Goal: Task Accomplishment & Management: Manage account settings

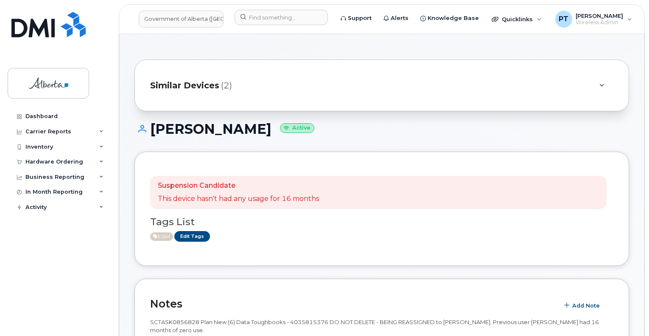
scroll to position [382, 0]
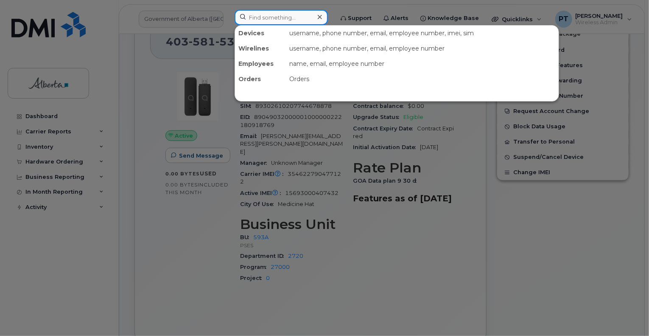
click at [294, 18] on input at bounding box center [281, 17] width 93 height 15
paste input "5873353323"
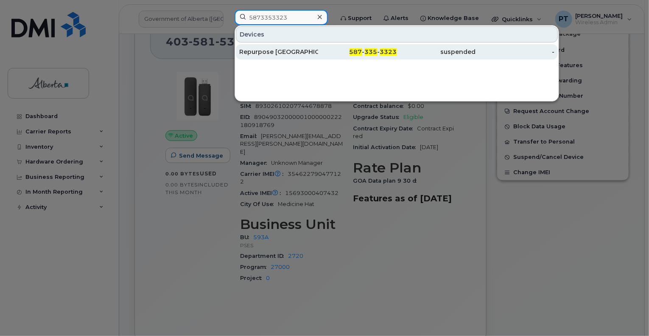
type input "5873353323"
click at [259, 51] on div "Repurpose [GEOGRAPHIC_DATA]" at bounding box center [278, 52] width 79 height 8
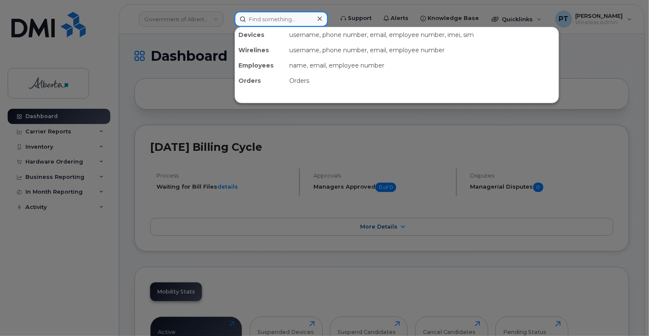
click at [281, 20] on input at bounding box center [281, 18] width 93 height 15
paste input "Jose Delosrios"
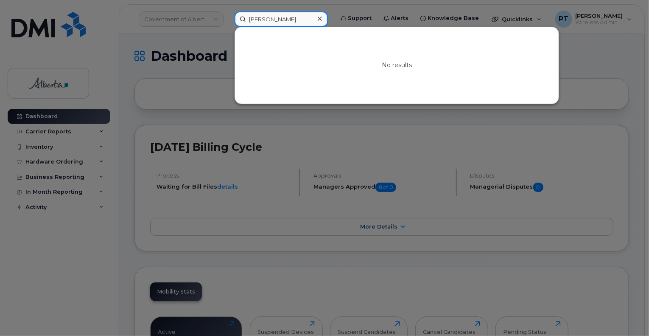
type input "Jose Delosrios"
click at [322, 20] on icon at bounding box center [320, 19] width 4 height 4
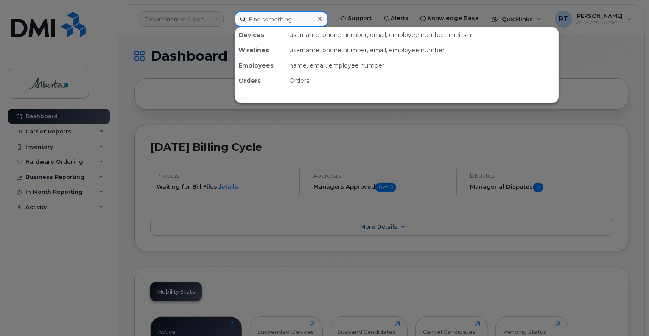
paste input "Craig Werner"
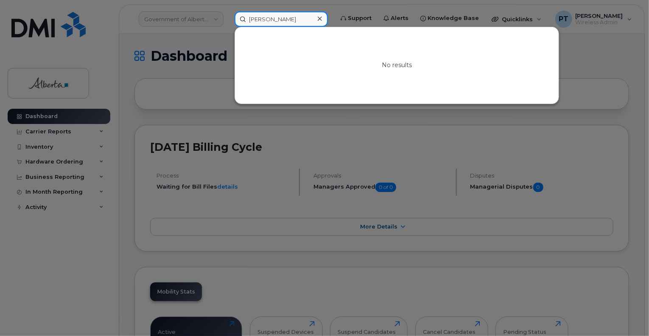
type input "Craig Werner"
click at [322, 17] on icon at bounding box center [320, 18] width 4 height 7
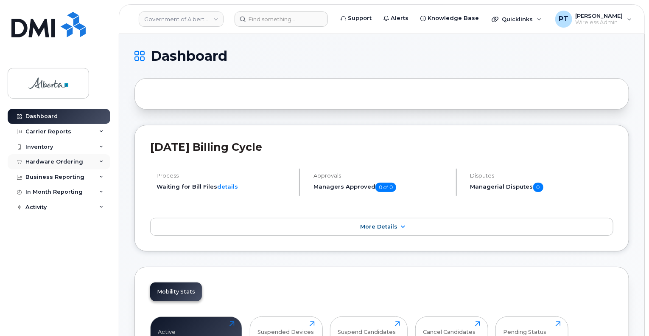
click at [39, 163] on div "Hardware Ordering" at bounding box center [54, 161] width 58 height 7
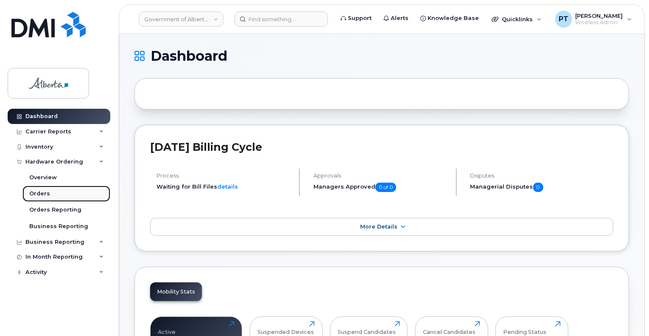
click at [40, 193] on div "Orders" at bounding box center [39, 194] width 21 height 8
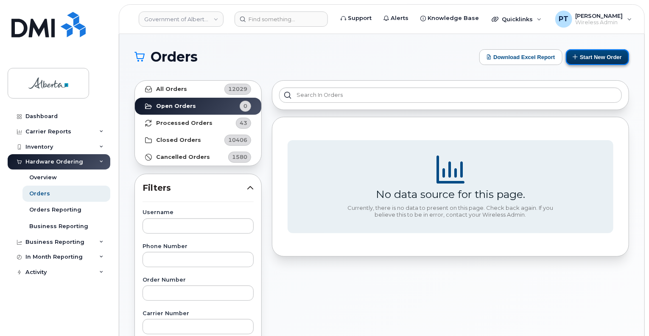
click at [598, 54] on button "Start New Order" at bounding box center [597, 57] width 63 height 16
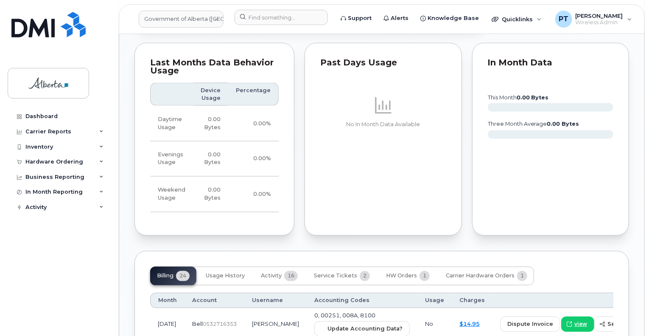
scroll to position [764, 0]
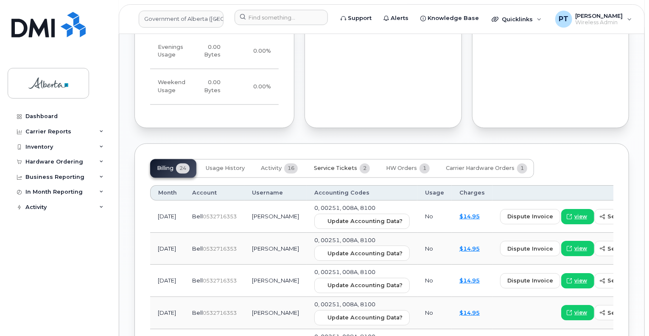
click at [350, 167] on span "Service Tickets" at bounding box center [335, 168] width 43 height 7
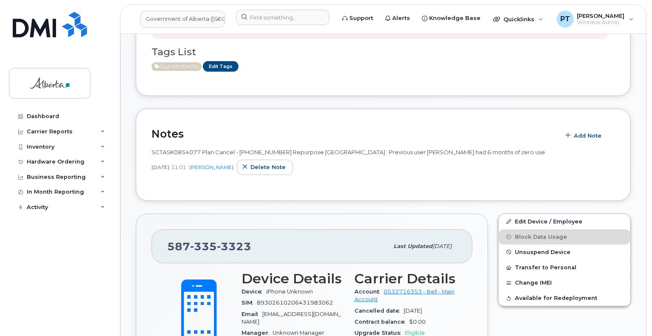
scroll to position [255, 0]
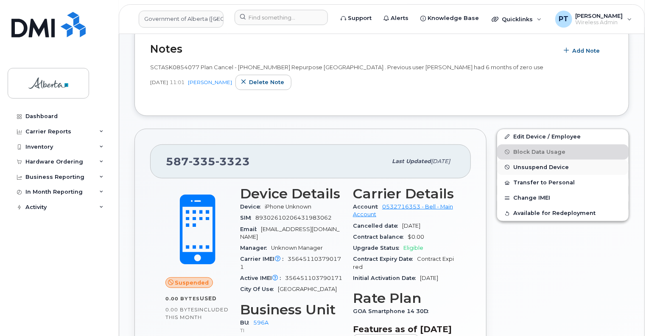
click at [521, 166] on span "Unsuspend Device" at bounding box center [541, 167] width 56 height 6
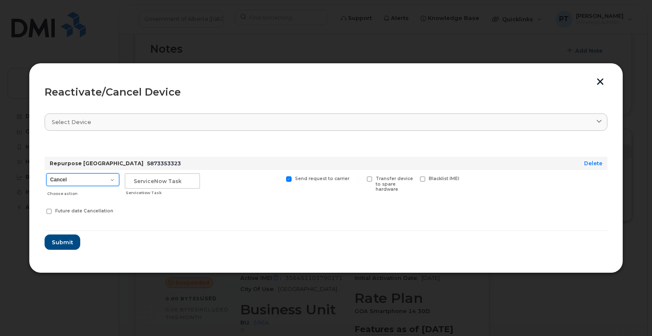
drag, startPoint x: 114, startPoint y: 180, endPoint x: 108, endPoint y: 185, distance: 7.2
click at [114, 180] on select "Cancel Suspend - Extend Suspension Reactivate" at bounding box center [82, 179] width 73 height 13
select select "[object Object]"
click at [46, 173] on select "Cancel Suspend - Extend Suspension Reactivate" at bounding box center [82, 179] width 73 height 13
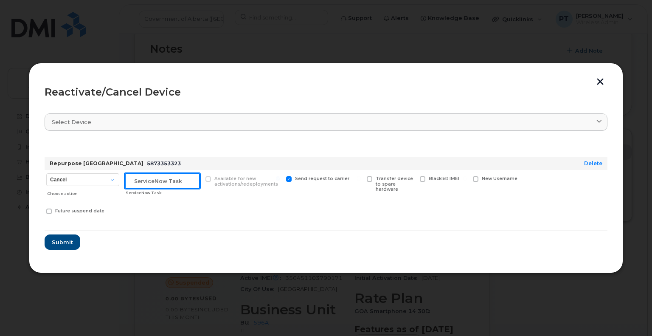
click at [132, 182] on input "text" at bounding box center [162, 180] width 75 height 15
paste input "SCTASK0861022"
type input "SCTASK0861022 Reactivate"
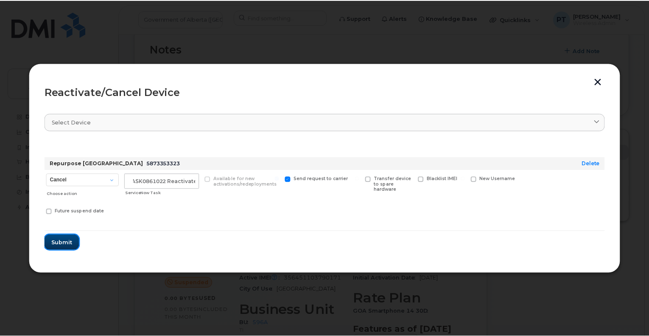
scroll to position [0, 0]
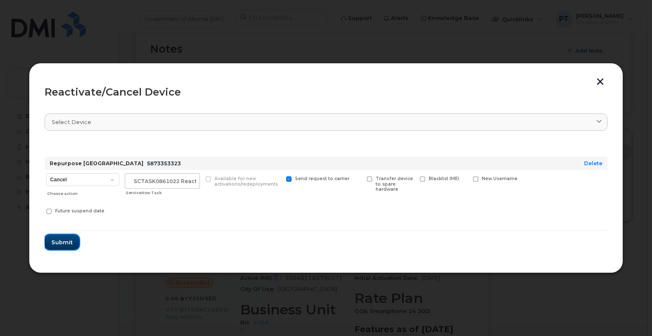
click at [58, 244] on span "Submit" at bounding box center [61, 242] width 21 height 8
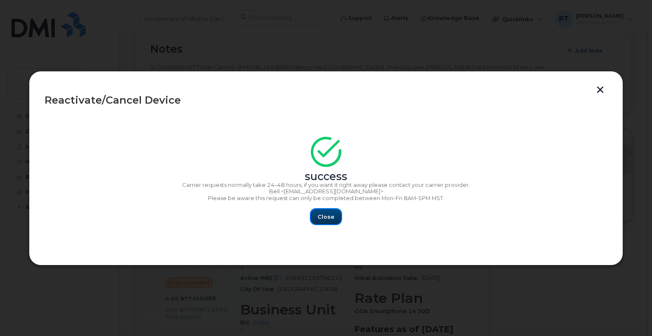
click at [331, 215] on span "Close" at bounding box center [325, 217] width 17 height 8
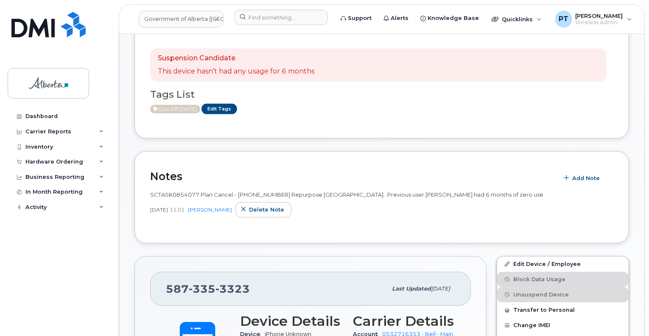
scroll to position [127, 0]
click at [227, 110] on link "Edit Tags" at bounding box center [220, 109] width 36 height 11
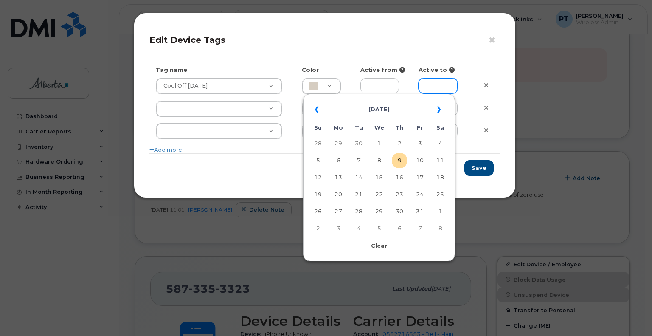
click at [443, 85] on input "text" at bounding box center [437, 85] width 39 height 15
click at [256, 230] on div "× Edit Device Tags Tag name Color Active from Active to Cool Off October 15 Coo…" at bounding box center [326, 168] width 652 height 336
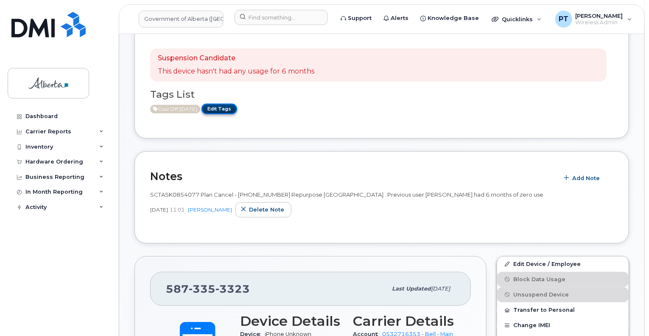
click at [227, 106] on link "Edit Tags" at bounding box center [220, 109] width 36 height 11
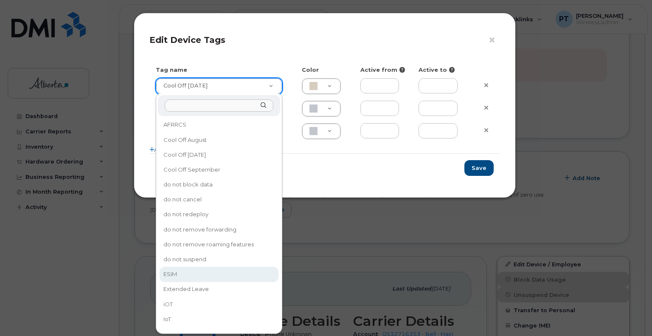
type input "ESIM"
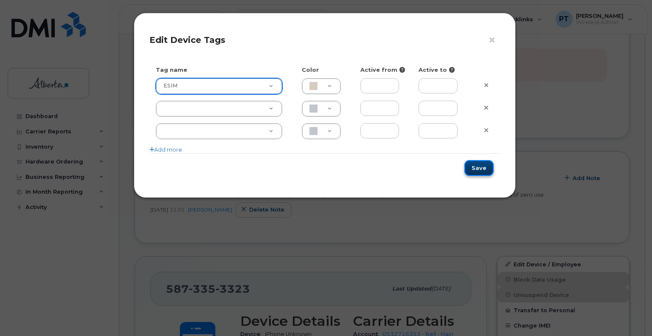
click at [480, 163] on button "Save" at bounding box center [478, 168] width 29 height 16
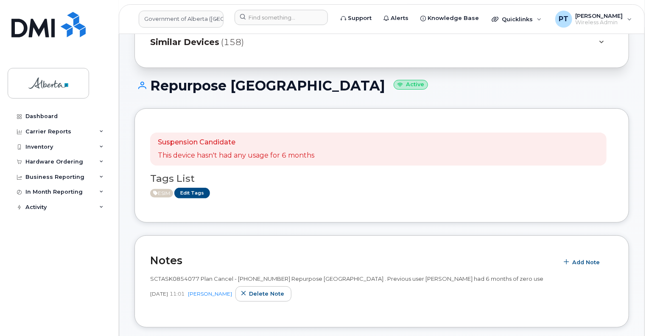
scroll to position [127, 0]
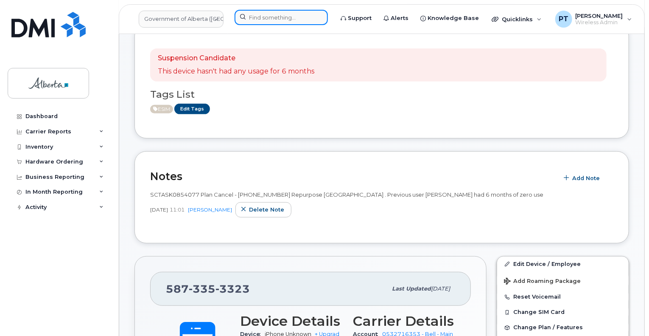
click at [282, 21] on input at bounding box center [281, 17] width 93 height 15
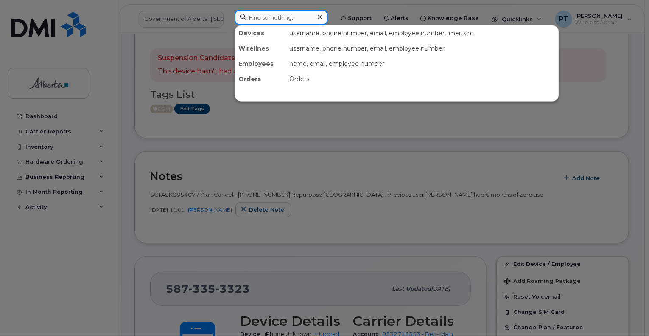
paste input "7809018650"
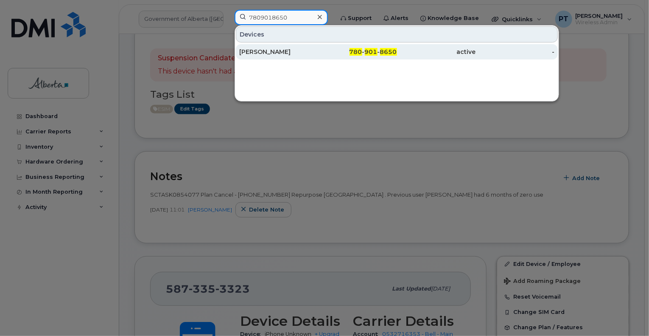
type input "7809018650"
click at [257, 51] on div "[PERSON_NAME]" at bounding box center [278, 52] width 79 height 8
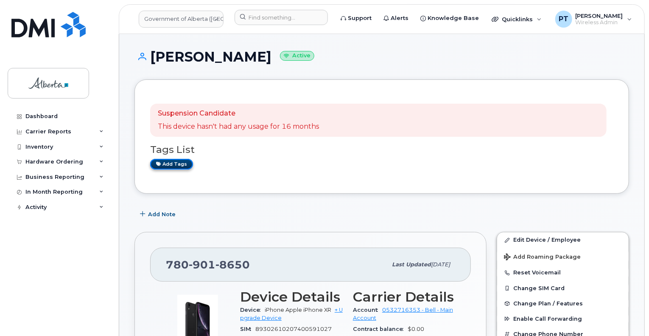
click at [173, 163] on link "Add tags" at bounding box center [171, 164] width 43 height 11
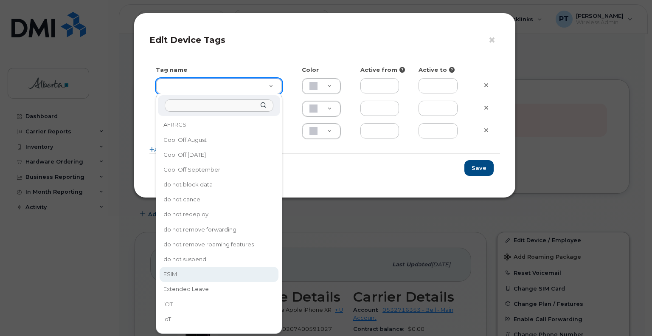
type input "ESIM"
type input "D6CDC1"
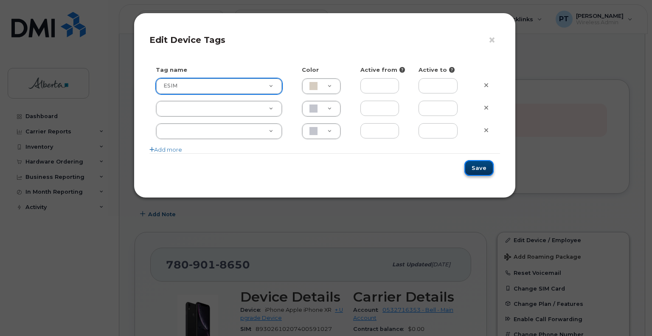
click at [480, 170] on button "Save" at bounding box center [478, 168] width 29 height 16
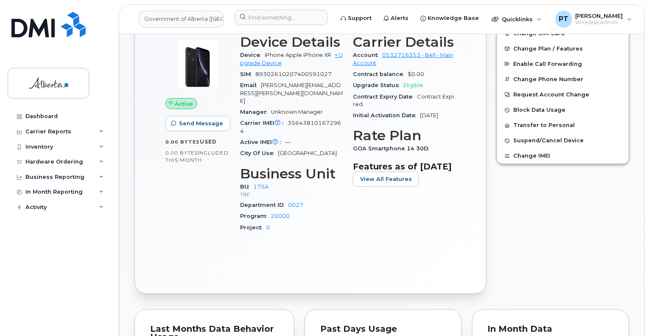
scroll to position [85, 0]
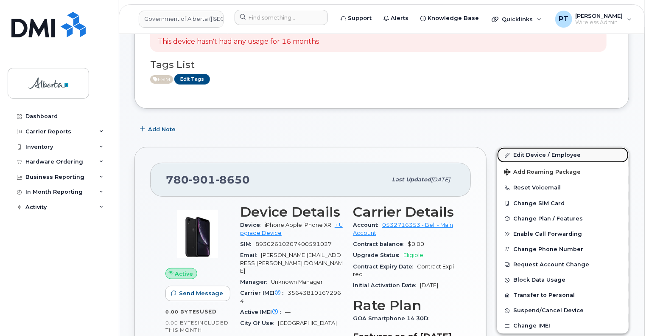
click at [522, 154] on link "Edit Device / Employee" at bounding box center [563, 154] width 132 height 15
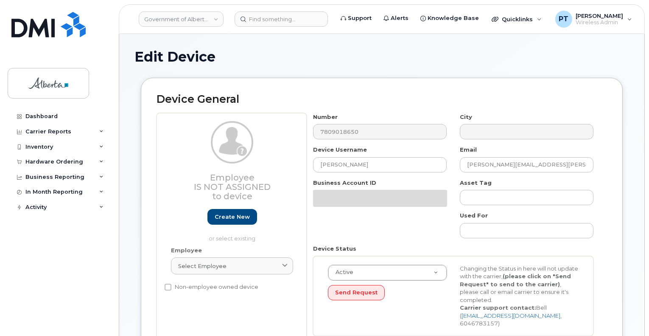
select select "4749753"
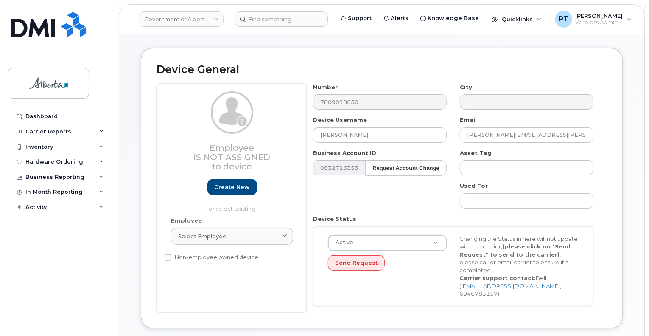
scroll to position [42, 0]
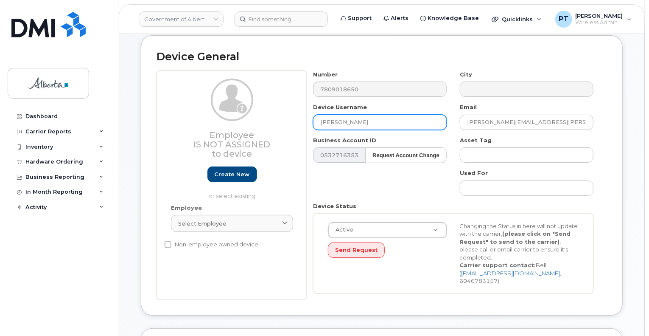
drag, startPoint x: 353, startPoint y: 121, endPoint x: 344, endPoint y: 121, distance: 8.9
click at [344, 121] on input "[PERSON_NAME]" at bounding box center [380, 122] width 134 height 15
click at [385, 126] on input "[PERSON_NAME]" at bounding box center [380, 122] width 134 height 15
drag, startPoint x: 358, startPoint y: 118, endPoint x: 299, endPoint y: 120, distance: 59.4
click at [299, 120] on div "Employee Is not assigned to device Create new or select existing Employee Selec…" at bounding box center [382, 184] width 451 height 229
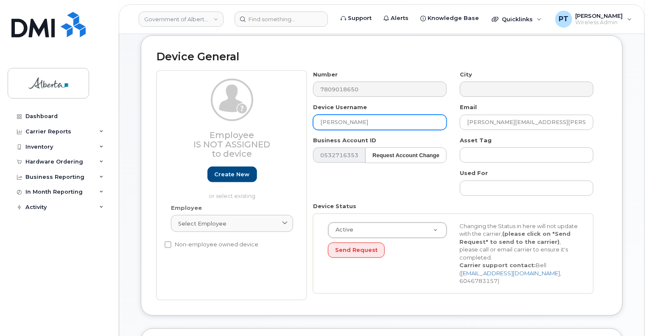
paste input "[PERSON_NAME]"
type input "[PERSON_NAME]"
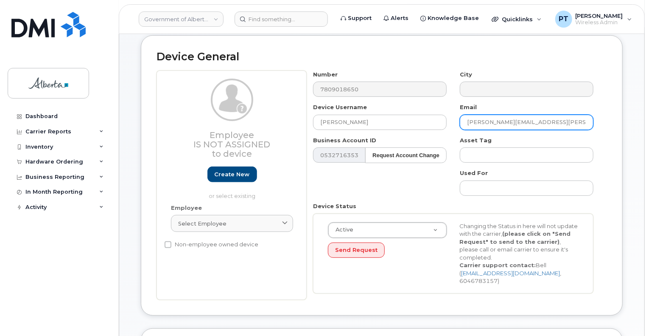
drag, startPoint x: 550, startPoint y: 123, endPoint x: 456, endPoint y: 118, distance: 94.3
click at [457, 120] on div "Email Kathy.Ward@gov.ab.ca" at bounding box center [527, 116] width 147 height 27
paste input "Craig.Werner"
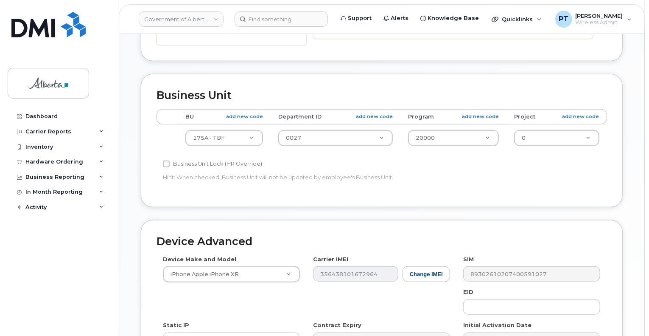
scroll to position [297, 0]
type input "[PERSON_NAME][EMAIL_ADDRESS][PERSON_NAME][DOMAIN_NAME]"
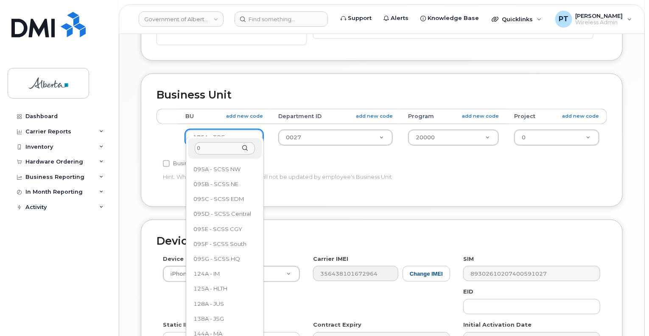
scroll to position [0, 0]
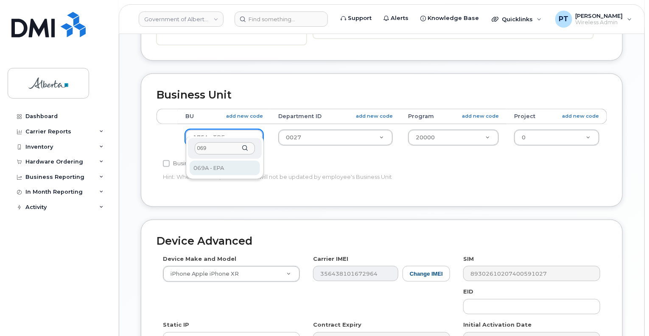
type input "069"
select select "4120331"
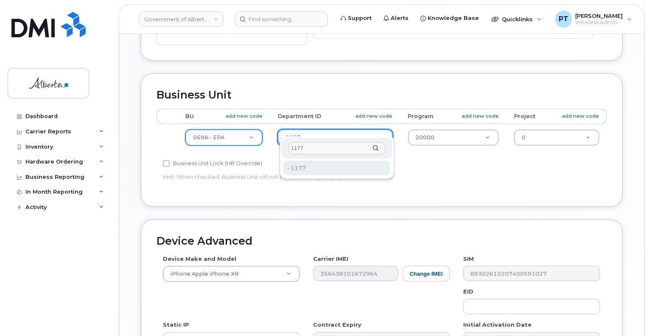
type input "1177"
type input "4752545"
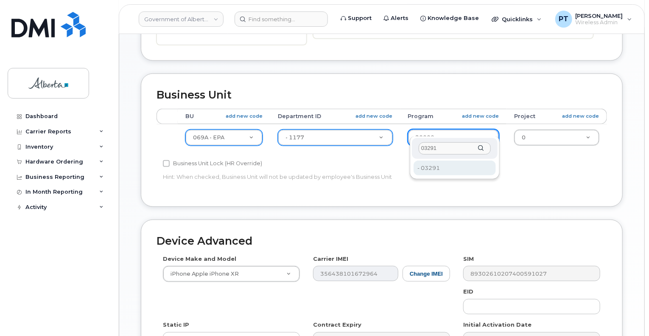
type input "03291"
type input "4753456"
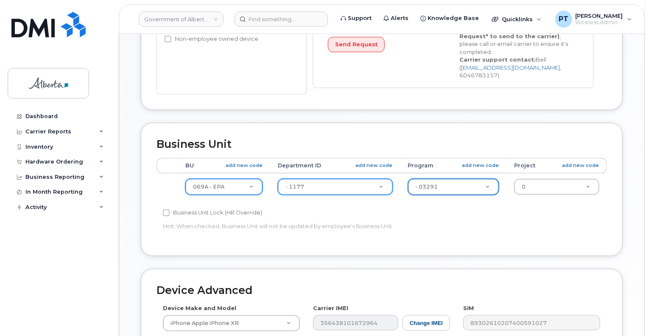
scroll to position [424, 0]
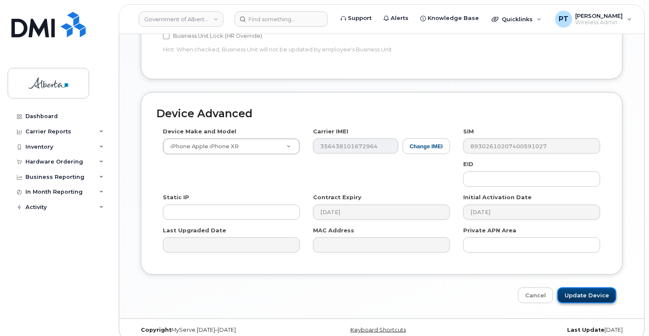
click at [572, 287] on input "Update Device" at bounding box center [587, 295] width 59 height 16
type input "Saving..."
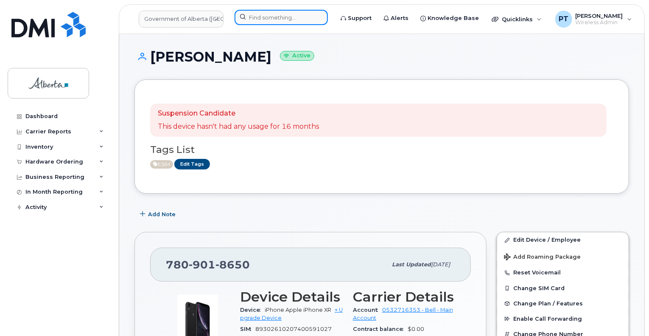
click at [257, 15] on input at bounding box center [281, 17] width 93 height 15
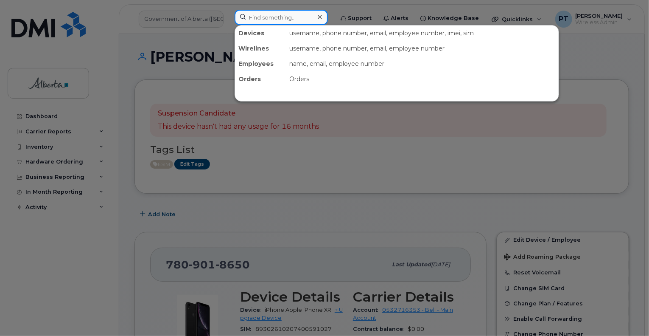
paste input "7807781609"
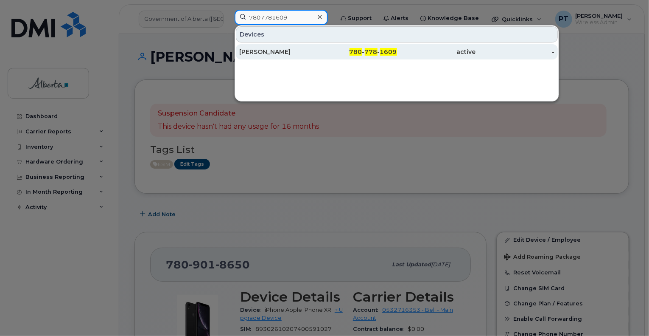
type input "7807781609"
click at [258, 57] on div "[PERSON_NAME]" at bounding box center [278, 51] width 79 height 15
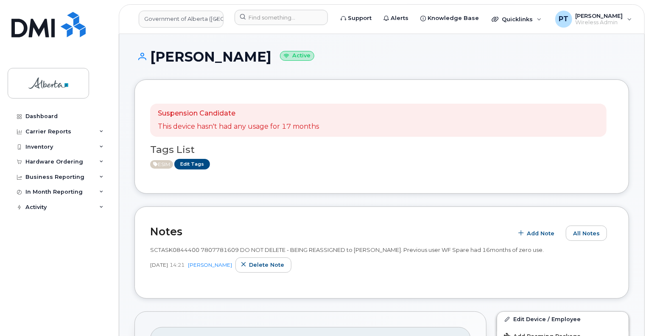
click at [59, 227] on div "Dashboard Carrier Reports Monthly Billing Data Daily Data Pooling Data Behavior…" at bounding box center [60, 216] width 105 height 214
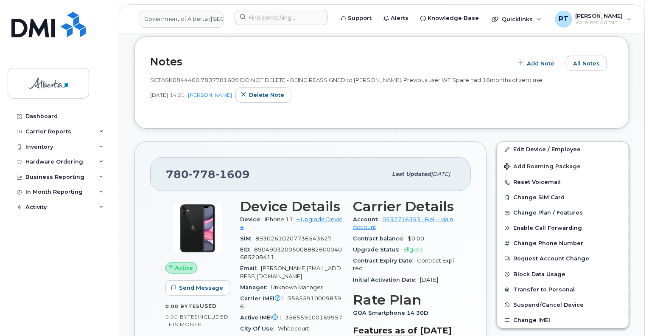
scroll to position [212, 0]
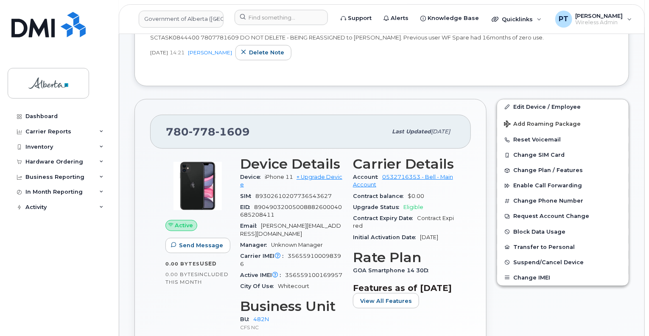
click at [305, 272] on span "356559100169957" at bounding box center [313, 275] width 57 height 6
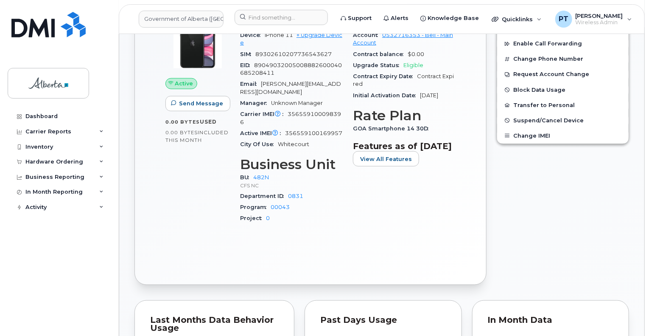
scroll to position [339, 0]
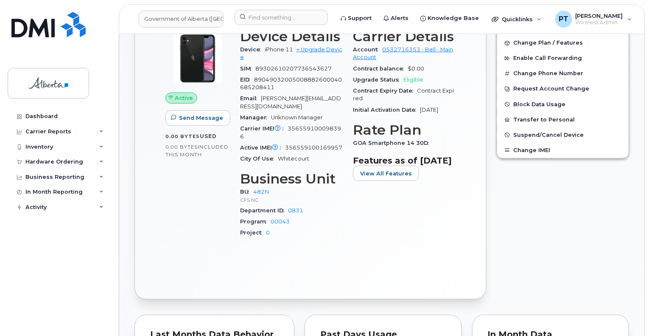
click at [311, 144] on span "356559100169957" at bounding box center [313, 147] width 57 height 6
copy span "356559100169957"
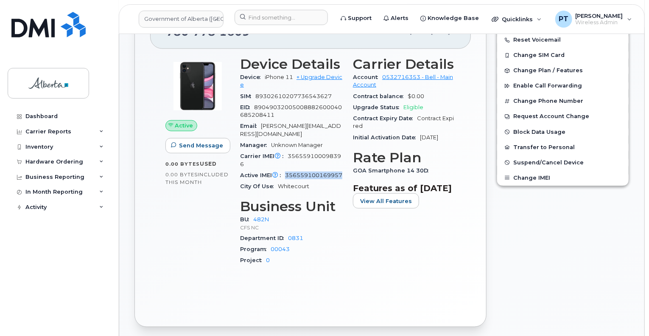
scroll to position [255, 0]
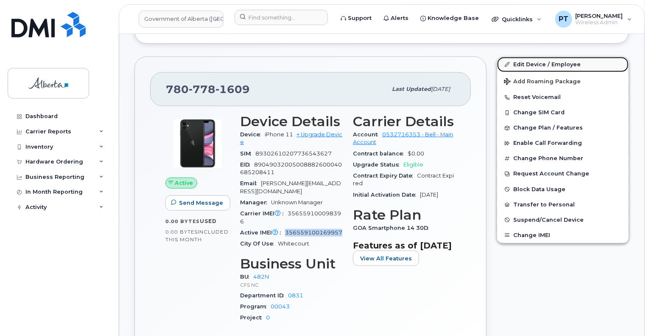
click at [536, 64] on link "Edit Device / Employee" at bounding box center [563, 64] width 132 height 15
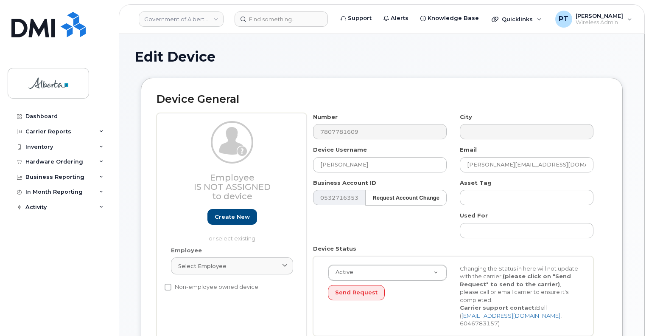
select select "4749731"
drag, startPoint x: 383, startPoint y: 165, endPoint x: 303, endPoint y: 166, distance: 79.4
click at [303, 166] on div "Employee Is not assigned to device Create new or select existing Employee Selec…" at bounding box center [382, 227] width 451 height 229
paste input "Clifton"
type input "[PERSON_NAME]"
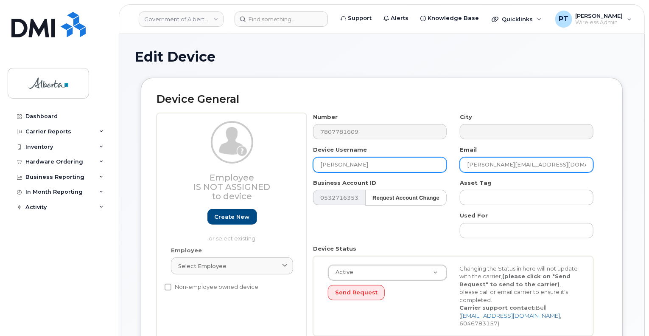
drag, startPoint x: 551, startPoint y: 164, endPoint x: 443, endPoint y: 164, distance: 107.8
click at [443, 164] on div "Number 7807781609 City Device Username Kylie Clifton Email Kylie.Mckenzie@gov.a…" at bounding box center [454, 227] width 294 height 229
paste input "Clifton"
type input "[PERSON_NAME][EMAIL_ADDRESS][DOMAIN_NAME]"
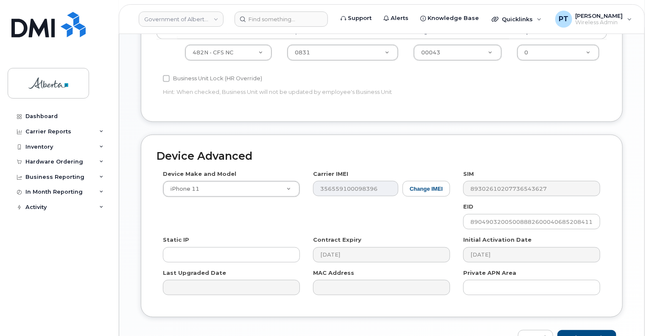
scroll to position [424, 0]
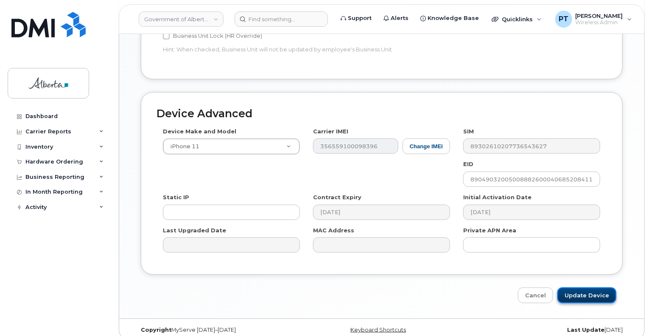
drag, startPoint x: 584, startPoint y: 285, endPoint x: 614, endPoint y: 283, distance: 30.2
click at [584, 287] on input "Update Device" at bounding box center [587, 295] width 59 height 16
type input "Saving..."
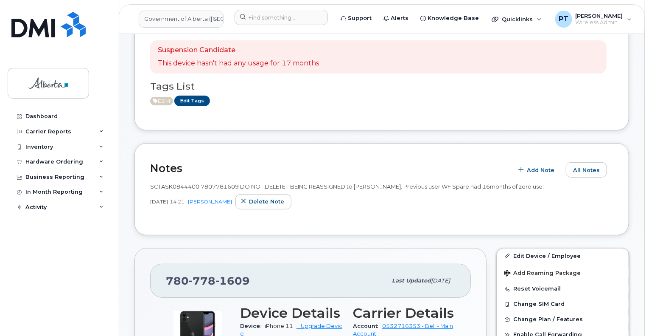
scroll to position [42, 0]
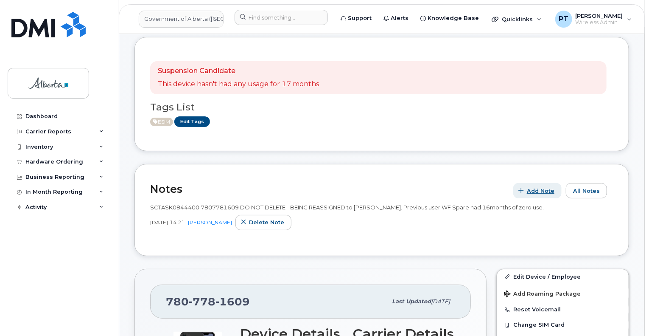
click at [526, 188] on span "button" at bounding box center [522, 191] width 8 height 8
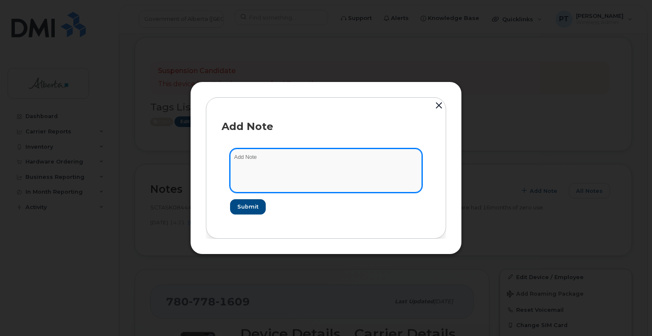
click at [269, 157] on textarea at bounding box center [326, 170] width 192 height 43
paste textarea "SCTASK0863442"
click at [375, 161] on textarea "SCTASK0863442" at bounding box center [326, 170] width 192 height 43
paste textarea "Plan User Name Change - 7807781609 iPhone 11 IMEI [TECHNICAL_ID] IMEI 2 [TECHNI…"
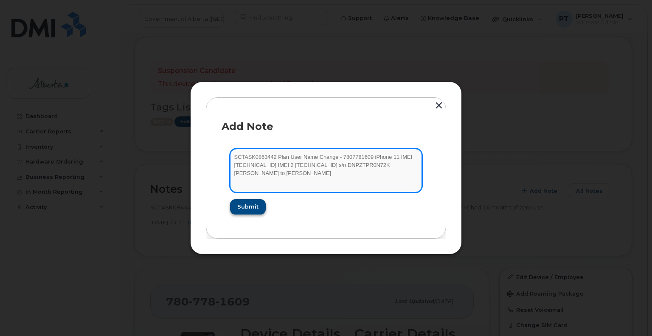
type textarea "SCTASK0863442 Plan User Name Change - 7807781609 iPhone 11 IMEI 356559100098396…"
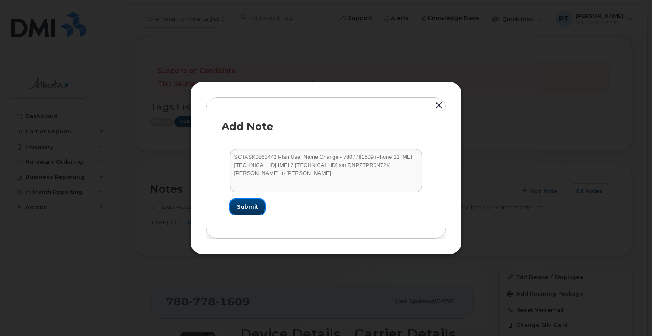
click at [252, 209] on span "Submit" at bounding box center [247, 206] width 21 height 8
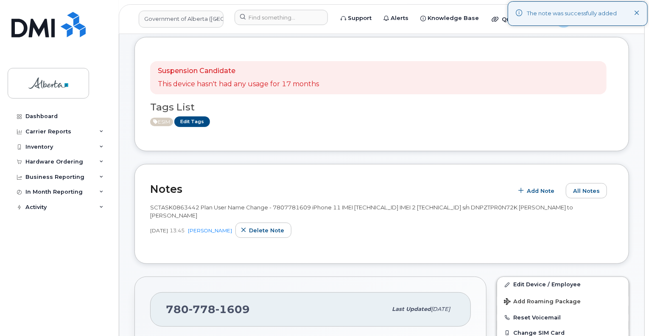
scroll to position [85, 0]
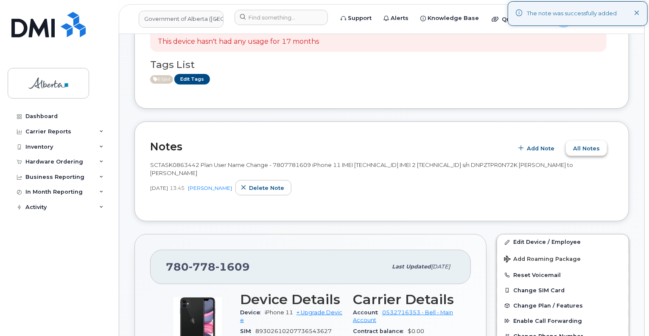
click at [581, 147] on span "All Notes" at bounding box center [586, 148] width 27 height 8
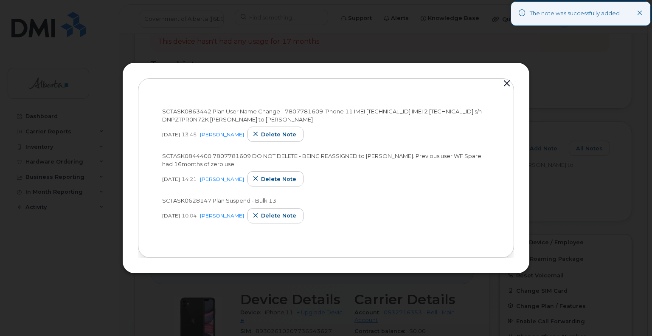
click at [505, 84] on button "button" at bounding box center [506, 84] width 13 height 12
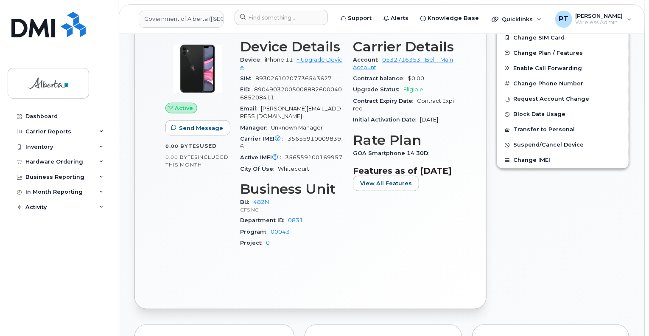
scroll to position [297, 0]
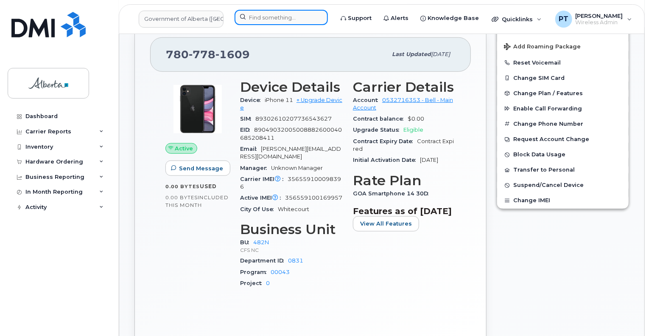
click at [264, 20] on input at bounding box center [281, 17] width 93 height 15
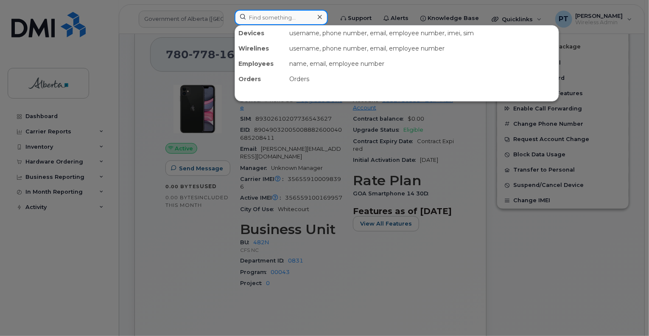
paste input "7802436431"
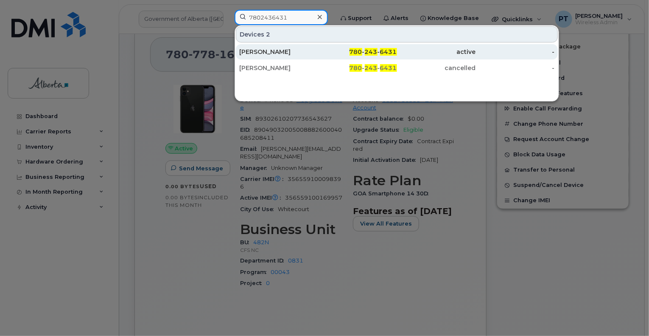
type input "7802436431"
click at [264, 50] on div "[PERSON_NAME]" at bounding box center [278, 52] width 79 height 8
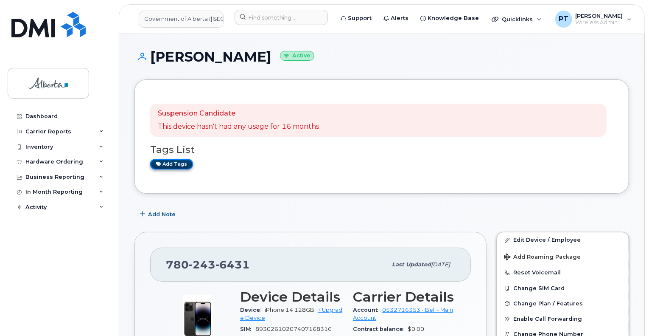
click at [166, 164] on link "Add tags" at bounding box center [171, 164] width 43 height 11
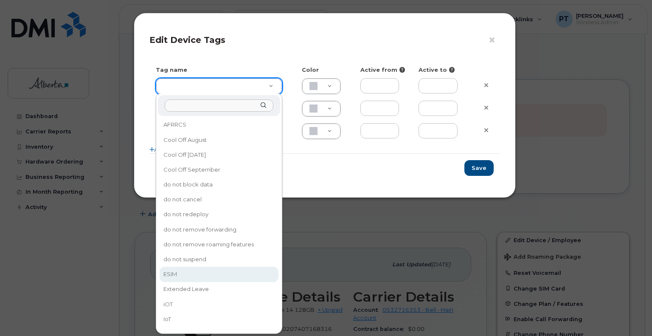
type input "ESIM"
type input "D6CDC1"
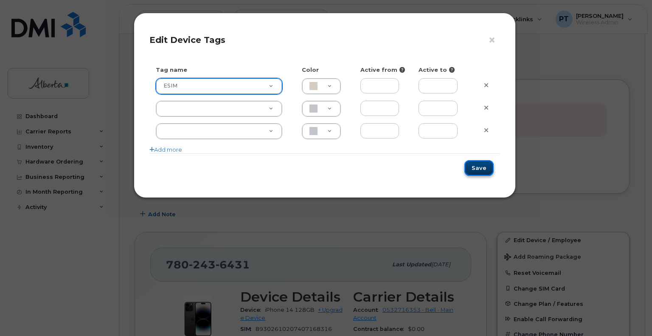
click at [477, 164] on button "Save" at bounding box center [478, 168] width 29 height 16
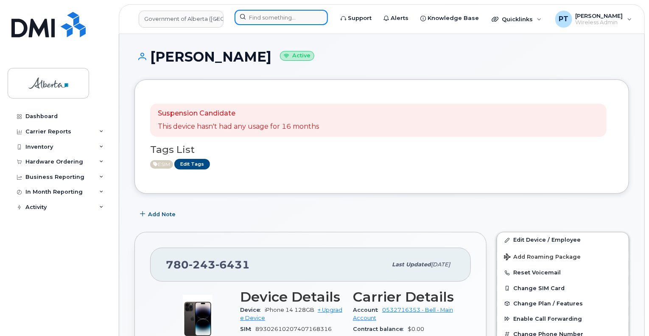
click at [292, 20] on input at bounding box center [281, 17] width 93 height 15
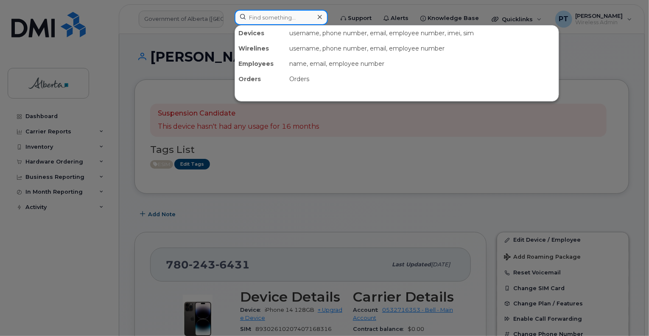
paste input "5879876237"
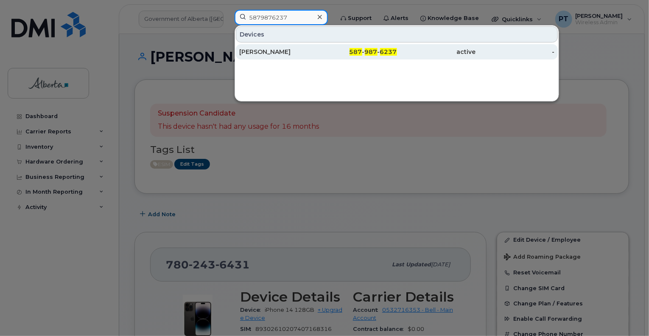
type input "5879876237"
click at [262, 52] on div "[PERSON_NAME]" at bounding box center [278, 52] width 79 height 8
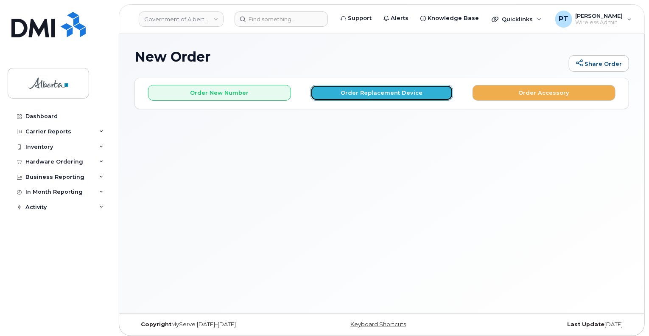
click at [380, 88] on button "Order Replacement Device" at bounding box center [382, 93] width 143 height 16
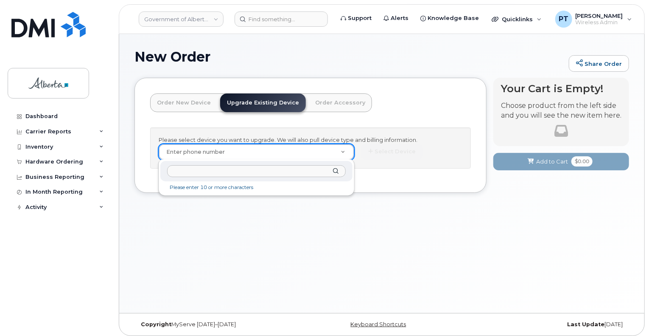
drag, startPoint x: 268, startPoint y: 146, endPoint x: 236, endPoint y: 159, distance: 35.2
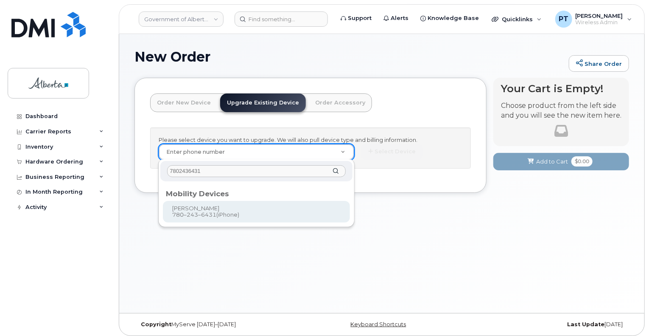
type input "7802436431"
type input "822773"
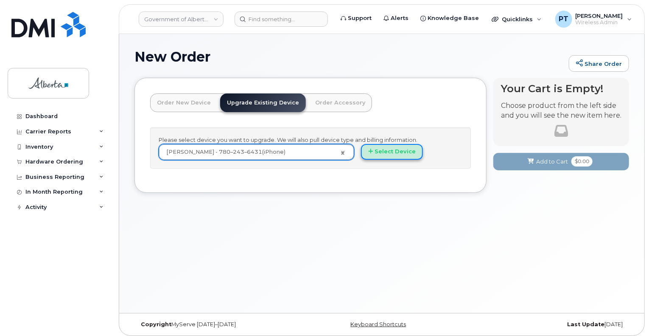
click at [398, 152] on button "Select Device" at bounding box center [392, 152] width 62 height 16
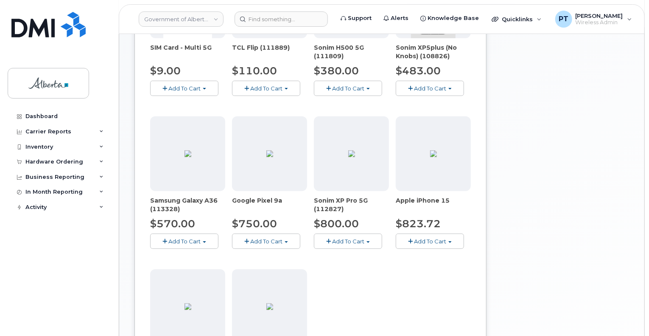
scroll to position [297, 0]
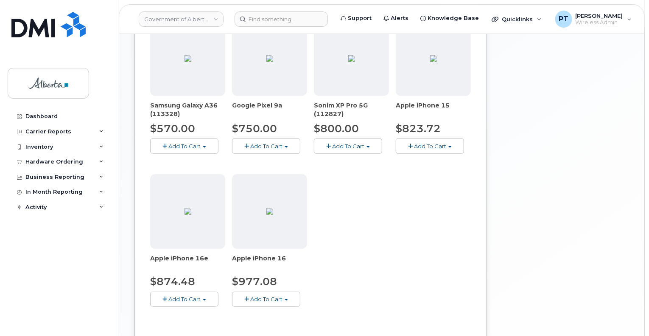
click at [196, 297] on span "Add To Cart" at bounding box center [184, 298] width 32 height 7
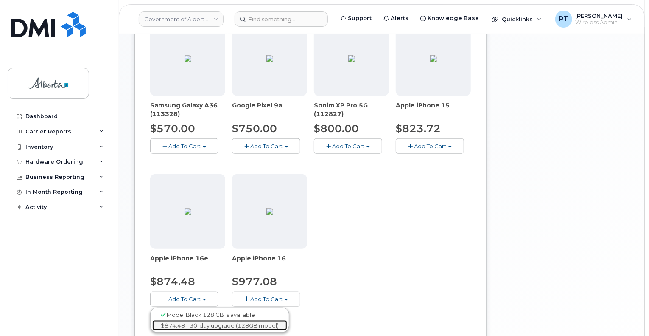
click at [197, 328] on link "$874.48 - 30-day upgrade (128GB model)" at bounding box center [219, 325] width 135 height 11
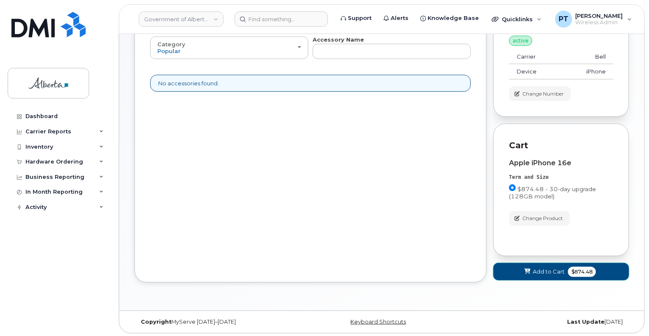
click at [551, 272] on span "Add to Cart" at bounding box center [549, 271] width 32 height 8
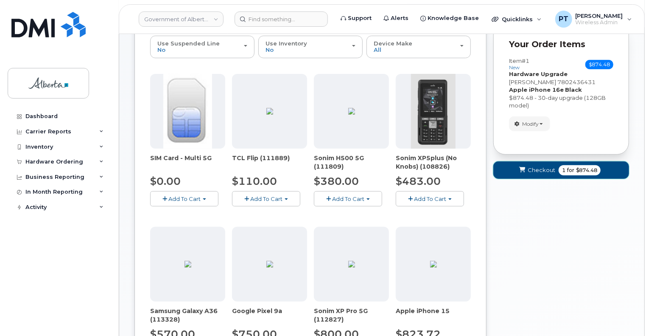
click at [544, 175] on button "Checkout 1 for $874.48" at bounding box center [562, 169] width 136 height 17
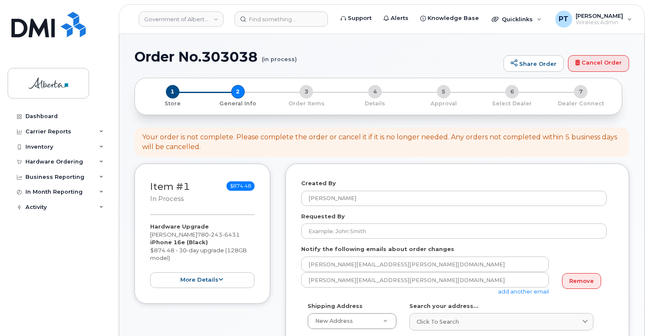
select select
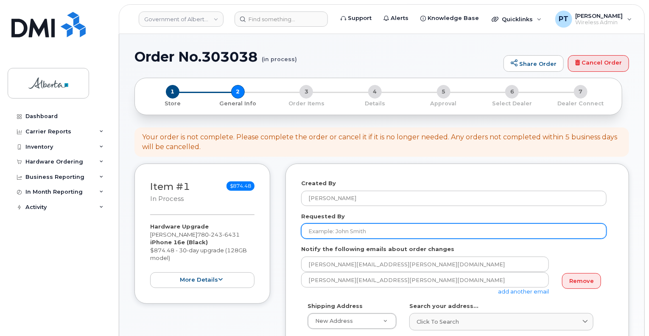
drag, startPoint x: 362, startPoint y: 232, endPoint x: 414, endPoint y: 214, distance: 55.0
click at [362, 232] on input "Requested By" at bounding box center [454, 230] width 306 height 15
drag, startPoint x: 377, startPoint y: 230, endPoint x: 342, endPoint y: 242, distance: 36.8
drag, startPoint x: 367, startPoint y: 232, endPoint x: 318, endPoint y: 232, distance: 48.4
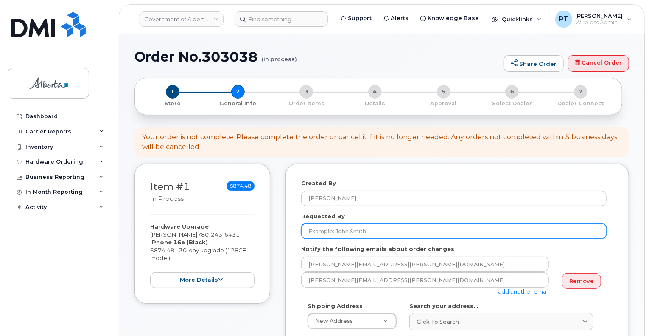
click at [318, 232] on input "Requested By" at bounding box center [454, 230] width 306 height 15
paste input "Joanna Halliday"
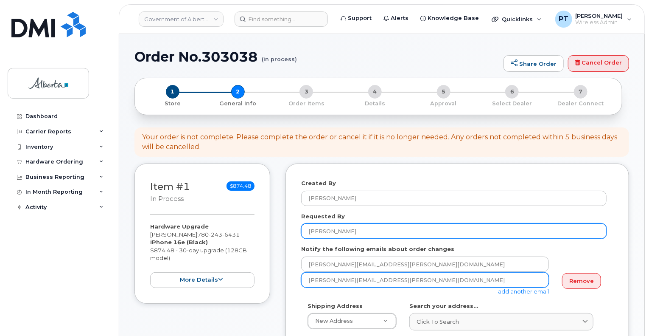
scroll to position [85, 0]
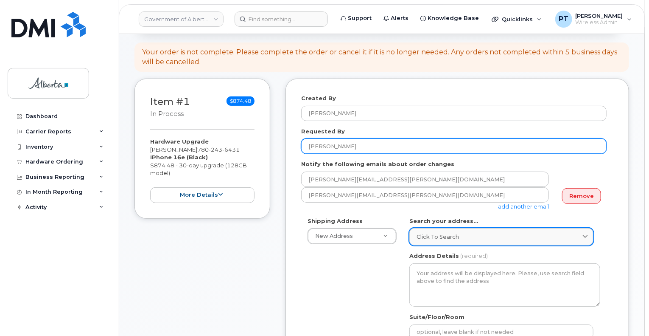
type input "Joanna Halliday"
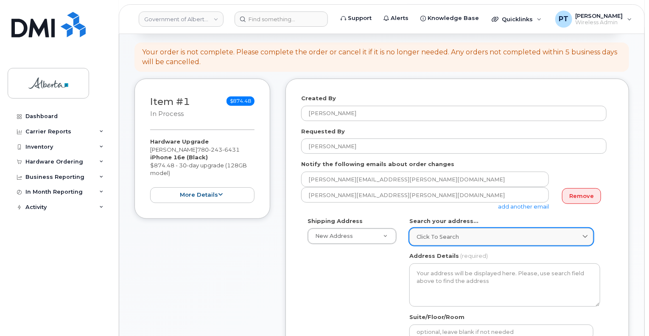
click at [440, 233] on span "Click to search" at bounding box center [438, 237] width 42 height 8
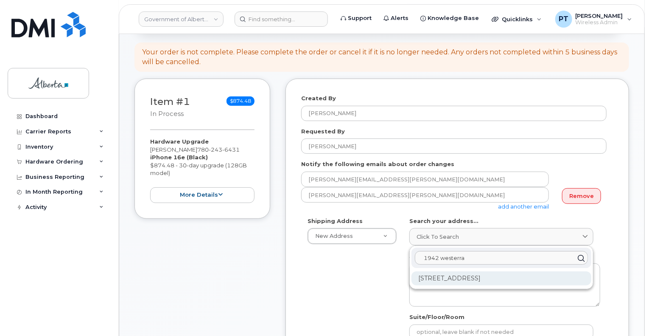
type input "1942 westerra"
click at [451, 277] on div "1942 Westerra Lane Stony Plain AB T7Z 0M9" at bounding box center [502, 278] width 180 height 14
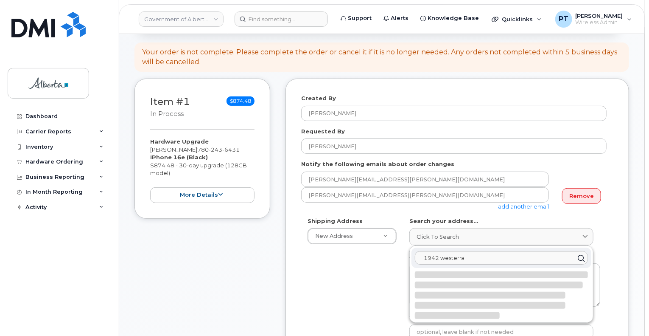
select select
type textarea "1942 Westerra Lane STONY PLAIN AB T7Z 0M9 CANADA"
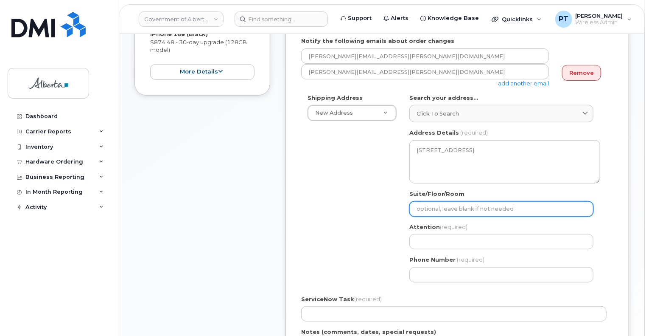
scroll to position [212, 0]
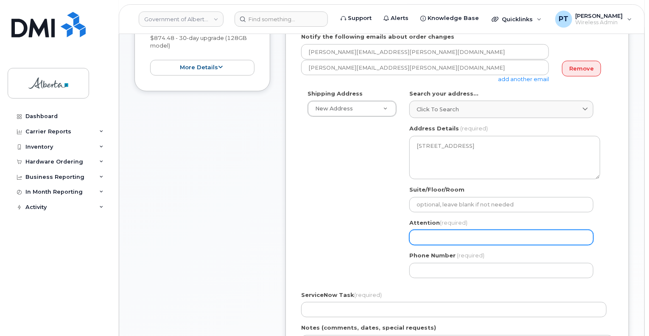
click at [487, 236] on input "Attention (required)" at bounding box center [502, 237] width 184 height 15
click at [436, 241] on input "Attention (required)" at bounding box center [502, 237] width 184 height 15
paste input "Joanna Halliday"
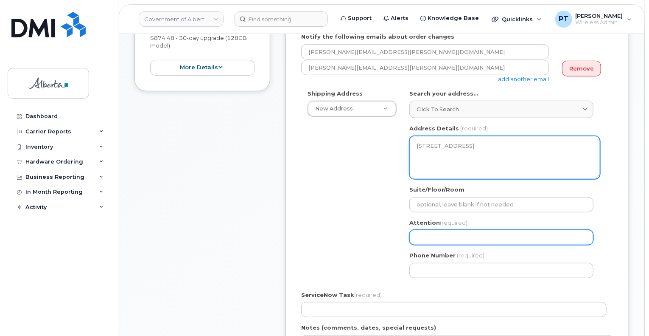
select select
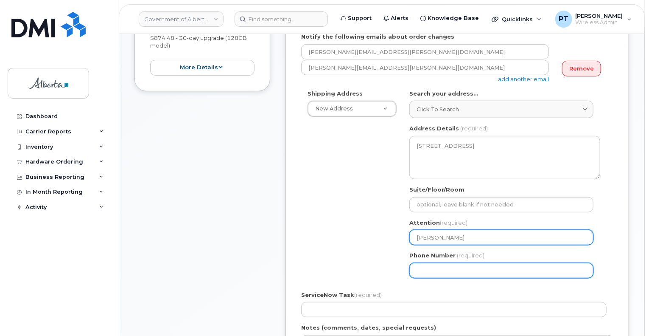
type input "Joanna Halliday"
click at [426, 267] on input "Phone Number" at bounding box center [502, 270] width 184 height 15
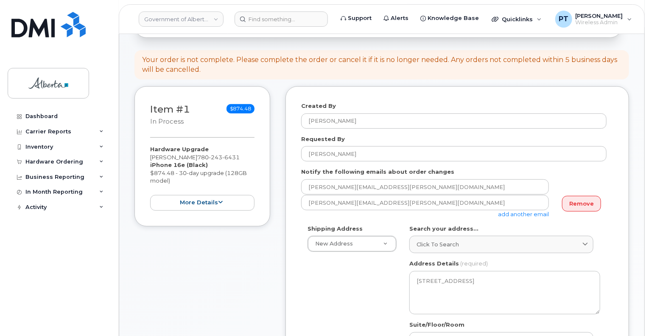
scroll to position [0, 0]
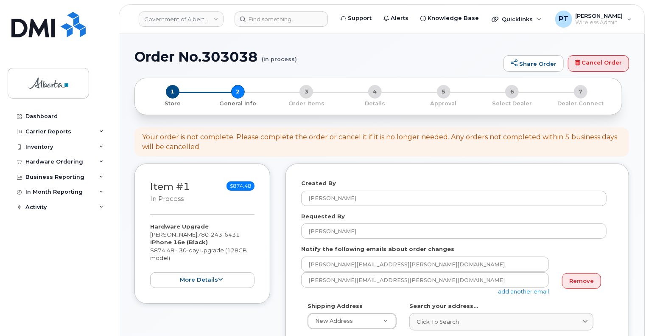
click at [220, 55] on h1 "Order No.303038 (in process)" at bounding box center [317, 56] width 365 height 15
click at [219, 55] on h1 "Order No.303038 (in process)" at bounding box center [317, 56] width 365 height 15
click at [221, 57] on h1 "Order No.303038 (in process)" at bounding box center [317, 56] width 365 height 15
copy h1 "303038"
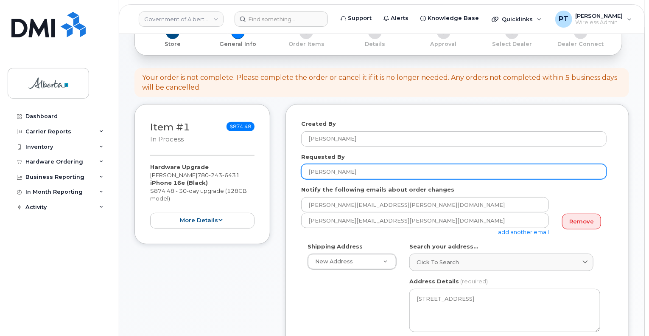
scroll to position [127, 0]
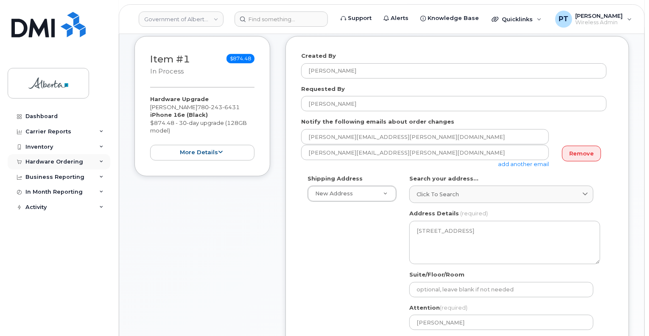
click at [59, 162] on div "Hardware Ordering" at bounding box center [54, 161] width 58 height 7
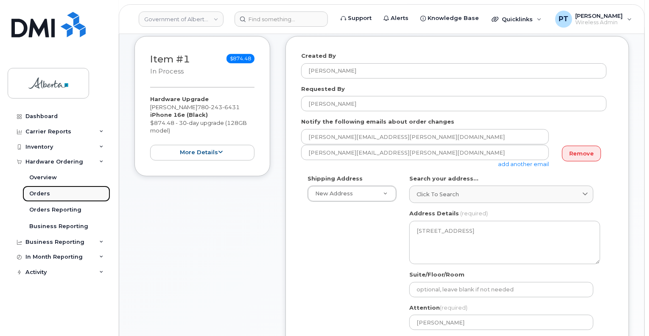
click at [35, 193] on div "Orders" at bounding box center [39, 194] width 21 height 8
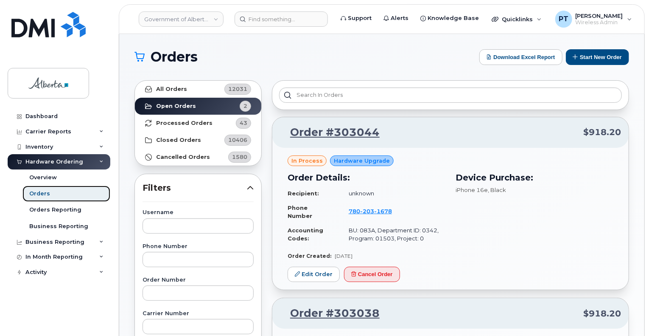
drag, startPoint x: 51, startPoint y: 191, endPoint x: 58, endPoint y: 189, distance: 7.1
click at [51, 191] on link "Orders" at bounding box center [66, 193] width 88 height 16
click at [599, 56] on button "Start New Order" at bounding box center [597, 57] width 63 height 16
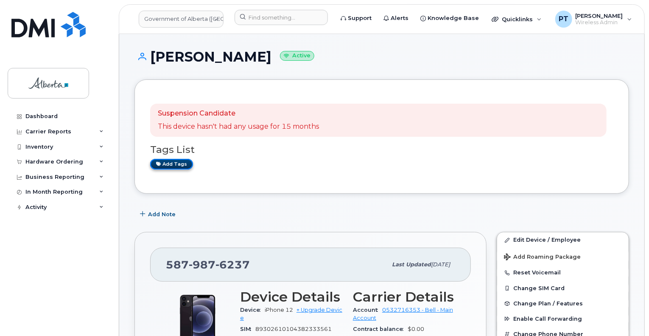
click at [179, 161] on link "Add tags" at bounding box center [171, 164] width 43 height 11
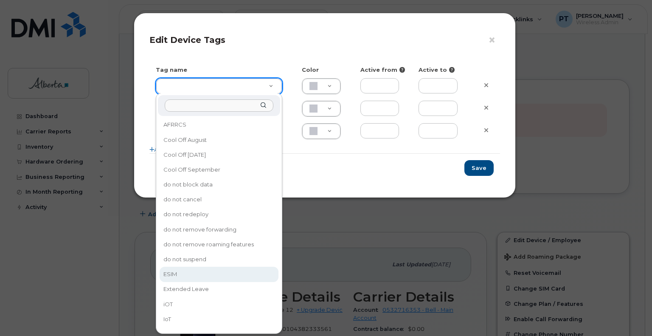
drag, startPoint x: 180, startPoint y: 271, endPoint x: 253, endPoint y: 246, distance: 77.3
type input "ESIM"
type input "D6CDC1"
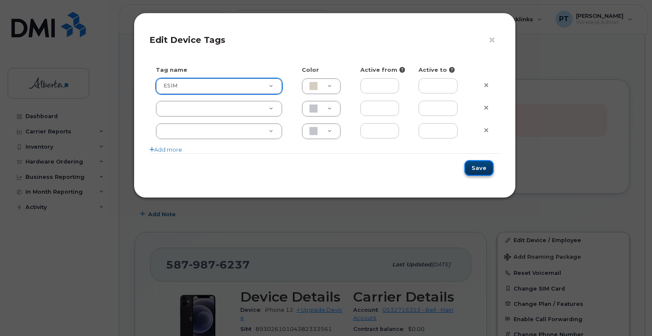
click at [487, 163] on button "Save" at bounding box center [478, 168] width 29 height 16
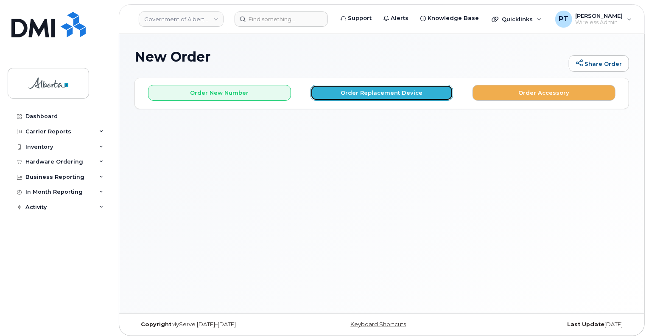
click at [417, 88] on button "Order Replacement Device" at bounding box center [382, 93] width 143 height 16
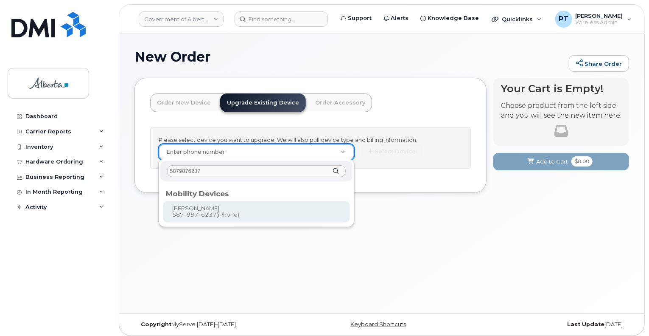
type input "5879876237"
type input "806043"
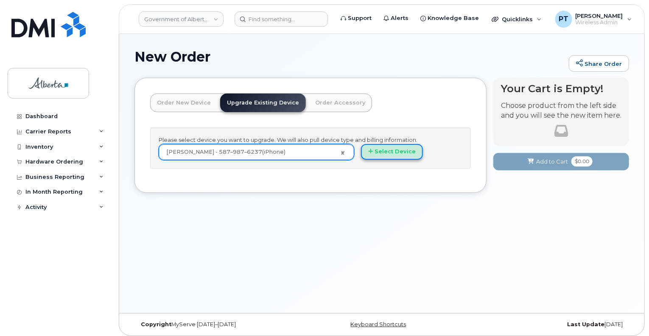
click at [383, 149] on button "Select Device" at bounding box center [392, 152] width 62 height 16
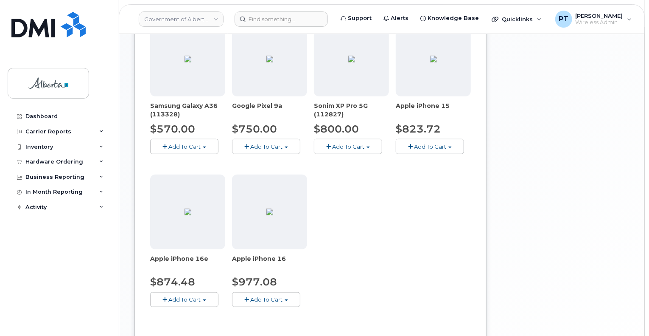
scroll to position [297, 0]
click at [416, 143] on span "Add To Cart" at bounding box center [430, 146] width 32 height 7
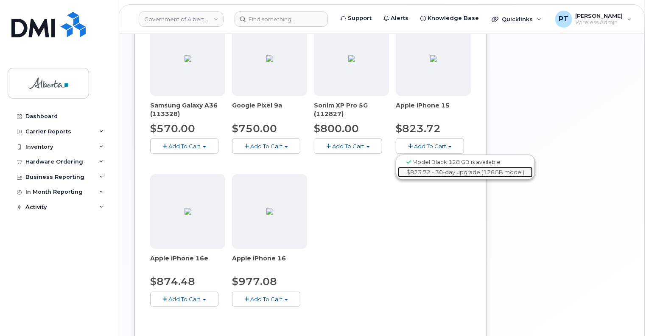
click at [417, 171] on link "$823.72 - 30-day upgrade (128GB model)" at bounding box center [465, 172] width 135 height 11
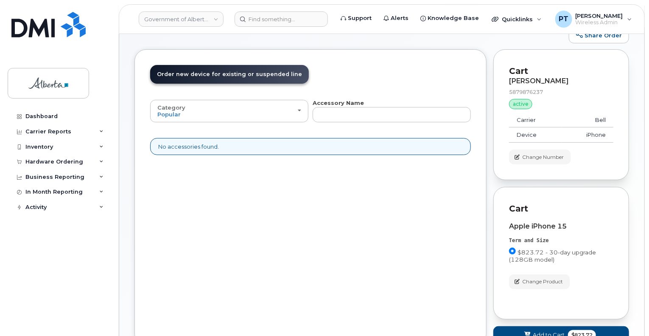
scroll to position [0, 0]
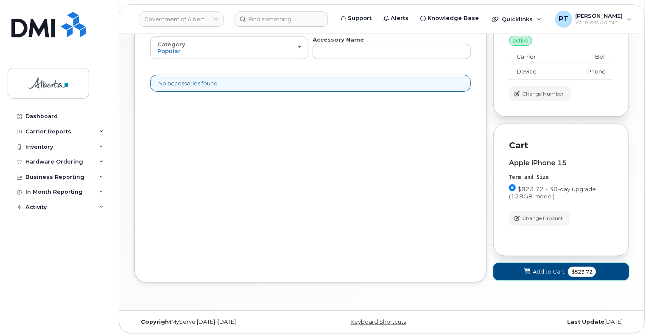
click at [527, 269] on icon at bounding box center [528, 272] width 6 height 6
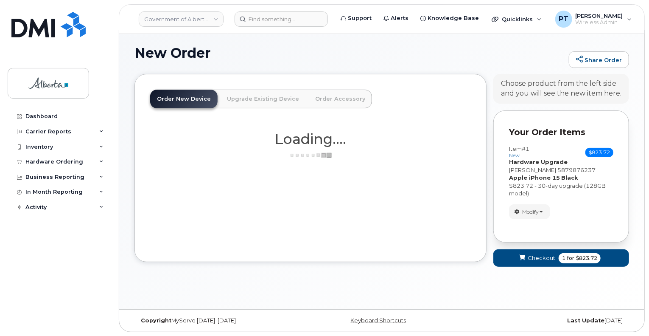
scroll to position [92, 0]
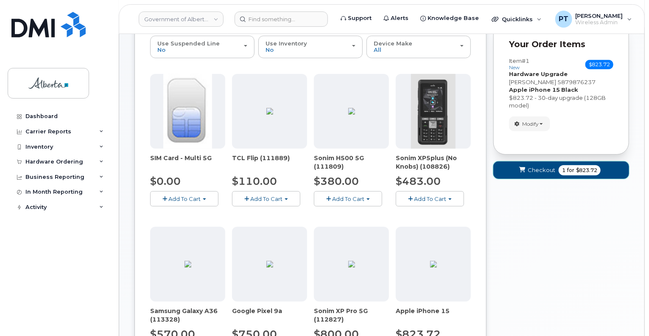
click at [530, 166] on span "Checkout" at bounding box center [542, 170] width 28 height 8
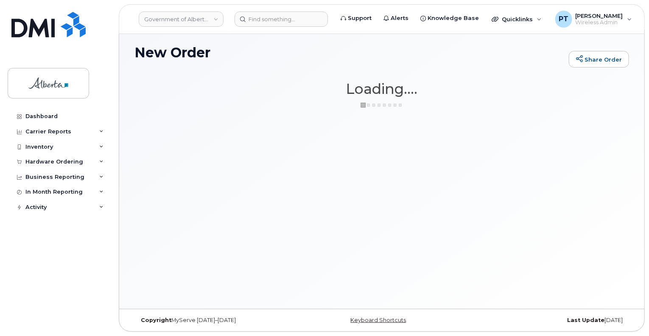
scroll to position [4, 0]
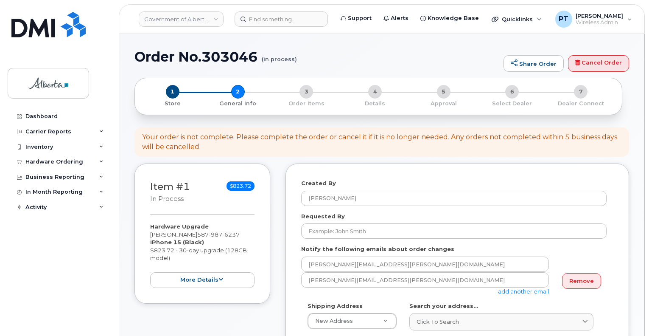
select select
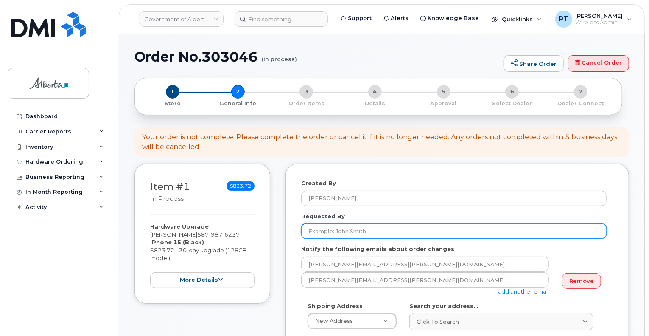
click at [347, 229] on input "Requested By" at bounding box center [454, 230] width 306 height 15
paste input "[PERSON_NAME]"
type input "[PERSON_NAME]"
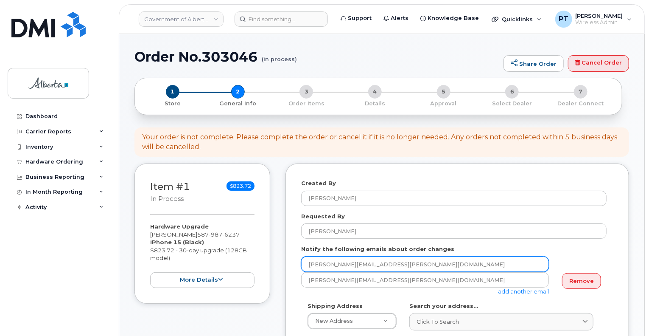
click at [354, 264] on input "[PERSON_NAME][EMAIL_ADDRESS][PERSON_NAME][DOMAIN_NAME]" at bounding box center [425, 263] width 248 height 15
paste input "[PERSON_NAME].[PERSON_NAME]"
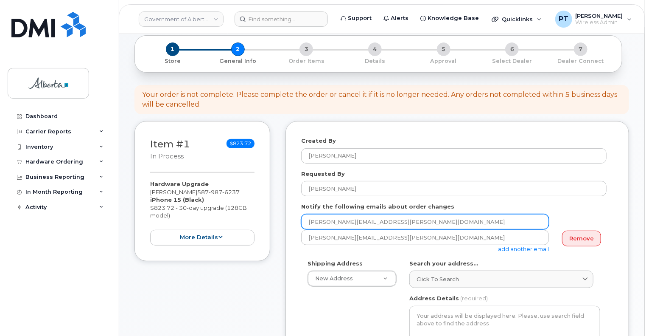
type input "[PERSON_NAME][EMAIL_ADDRESS][PERSON_NAME][DOMAIN_NAME]"
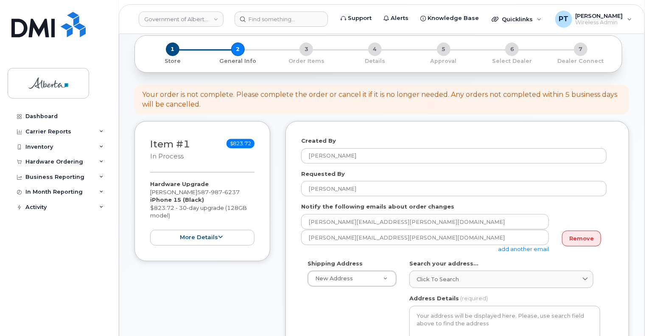
click at [508, 250] on link "add another email" at bounding box center [523, 248] width 51 height 7
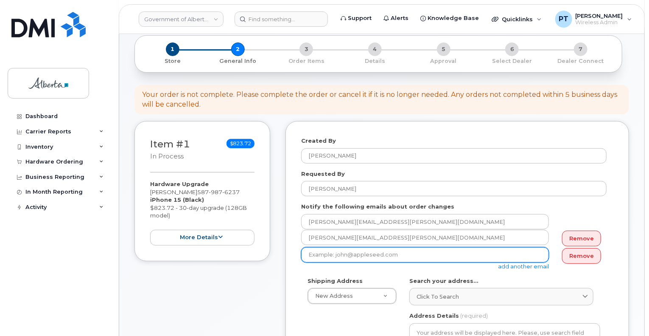
click at [429, 254] on input "email" at bounding box center [425, 254] width 248 height 15
paste input "[PERSON_NAME][EMAIL_ADDRESS][PERSON_NAME][DOMAIN_NAME]"
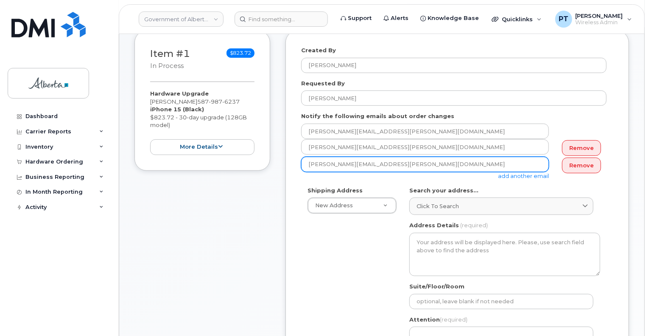
scroll to position [170, 0]
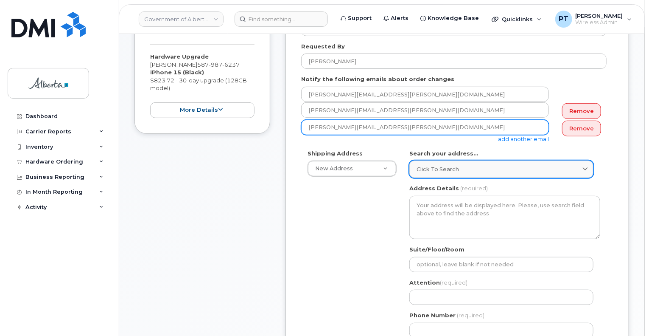
type input "[PERSON_NAME][EMAIL_ADDRESS][PERSON_NAME][DOMAIN_NAME]"
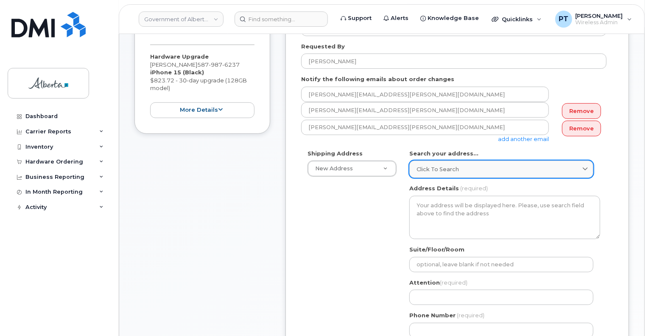
drag, startPoint x: 454, startPoint y: 171, endPoint x: 443, endPoint y: 172, distance: 10.7
click at [453, 171] on span "Click to search" at bounding box center [438, 169] width 42 height 8
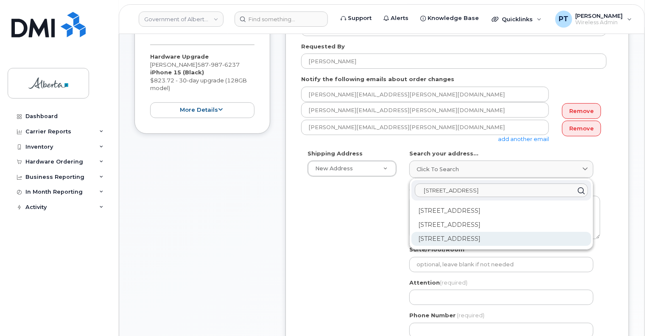
type input "[STREET_ADDRESS]"
click at [469, 238] on div "[STREET_ADDRESS]" at bounding box center [502, 239] width 180 height 14
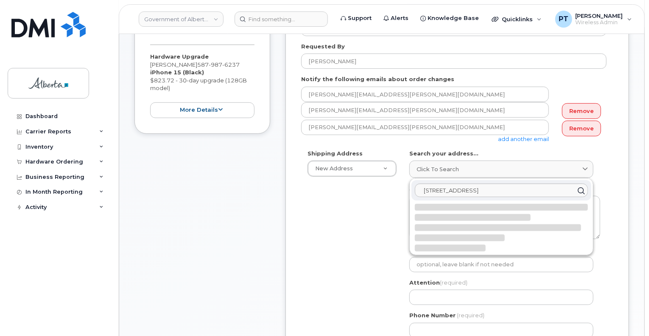
select select
type textarea "[STREET_ADDRESS]"
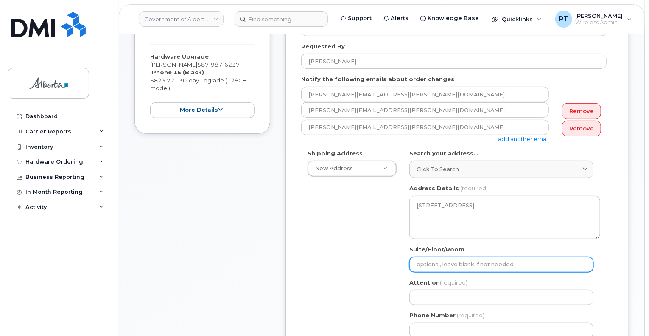
drag, startPoint x: 449, startPoint y: 264, endPoint x: 426, endPoint y: 262, distance: 22.6
click at [449, 263] on input "Suite/Floor/Room" at bounding box center [502, 264] width 184 height 15
select select
type input "1"
select select
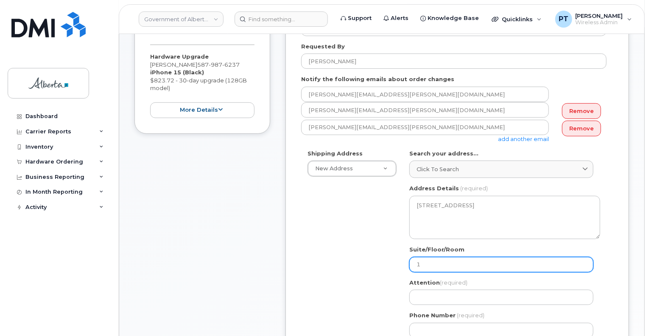
type input "14"
select select
type input "14th"
select select
type input "14th"
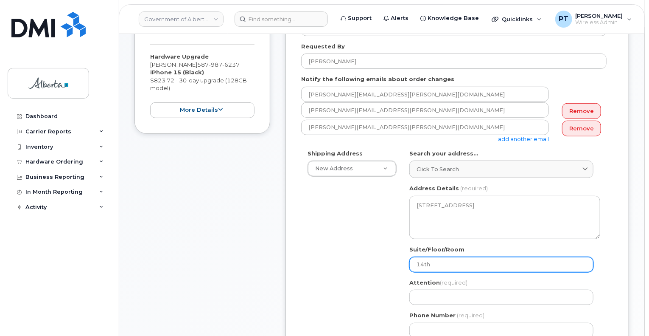
select select
type input "14th Floor"
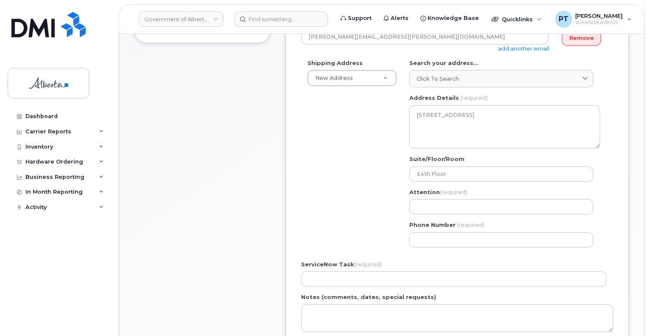
scroll to position [297, 0]
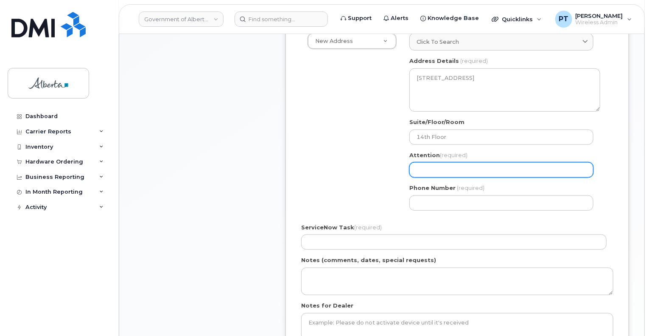
click at [453, 169] on input "Attention (required)" at bounding box center [502, 169] width 184 height 15
paste input "[PERSON_NAME]"
select select
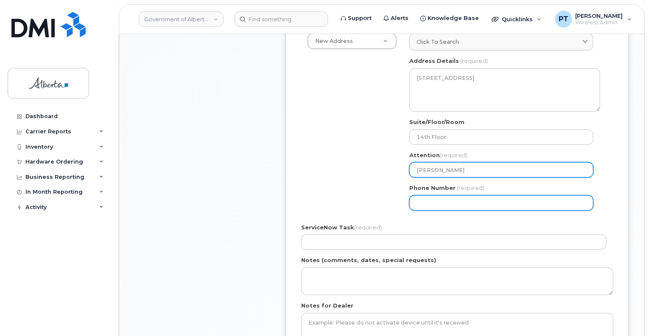
type input "[PERSON_NAME]"
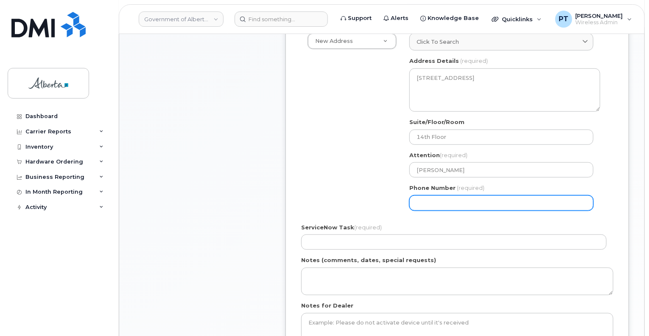
click at [444, 206] on input "Phone Number" at bounding box center [502, 202] width 184 height 15
click at [467, 203] on input "Phone Number" at bounding box center [502, 202] width 184 height 15
paste input "7806441492"
select select
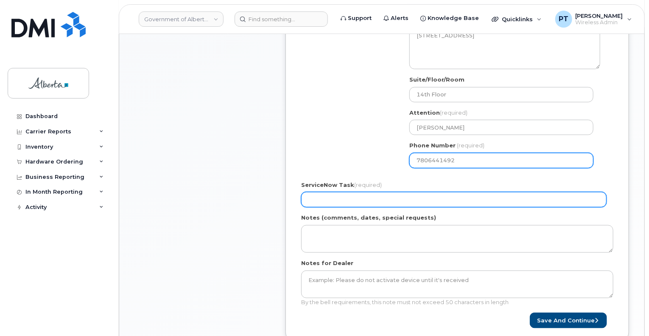
type input "7806441492"
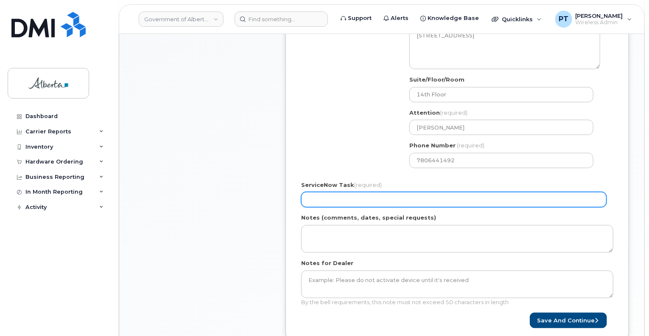
click at [364, 199] on input "ServiceNow Task (required)" at bounding box center [454, 199] width 306 height 15
click at [351, 197] on input "ServiceNow Task (required)" at bounding box center [454, 199] width 306 height 15
paste input "SCTASK0860900"
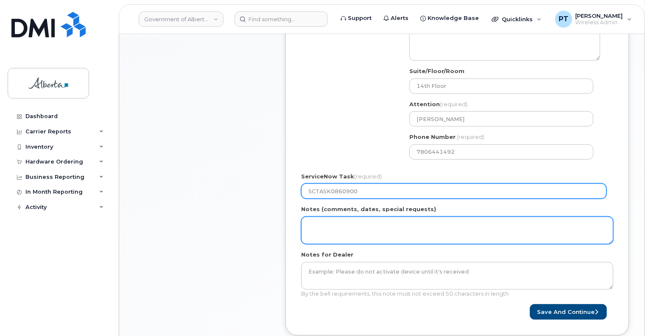
scroll to position [424, 0]
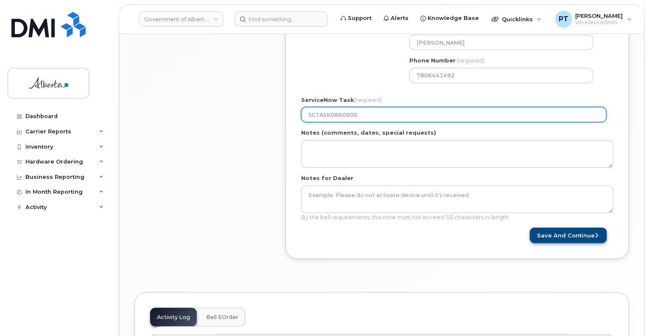
type input "SCTASK0860900"
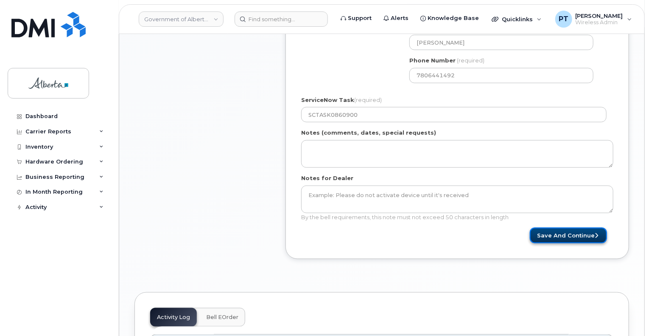
click at [549, 234] on button "Save and Continue" at bounding box center [568, 235] width 77 height 16
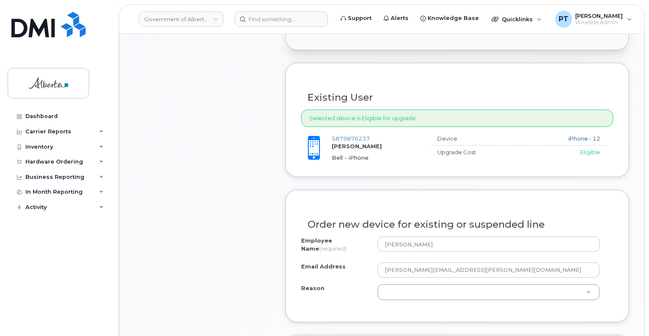
scroll to position [297, 0]
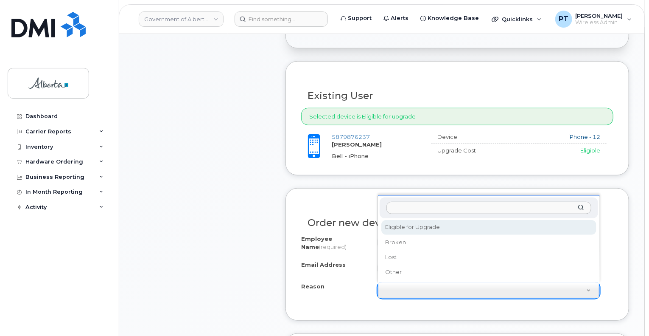
select select "eligible_for_upgrade"
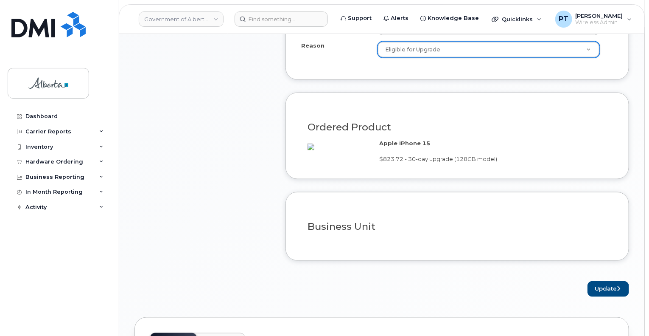
scroll to position [552, 0]
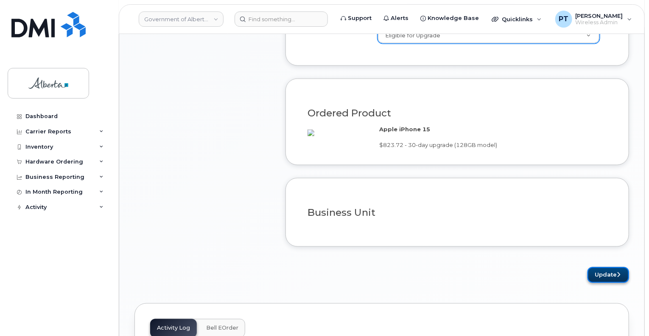
click at [601, 283] on button "Update" at bounding box center [609, 275] width 42 height 16
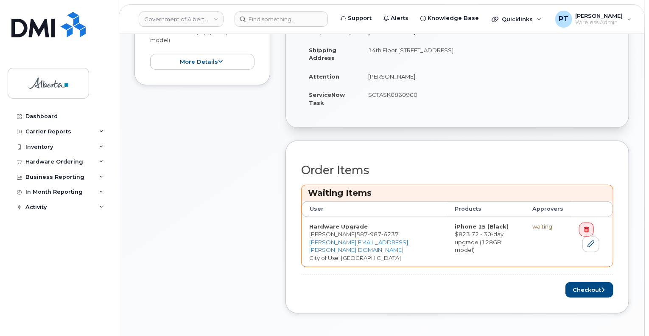
scroll to position [255, 0]
click at [584, 288] on button "Checkout" at bounding box center [590, 289] width 48 height 16
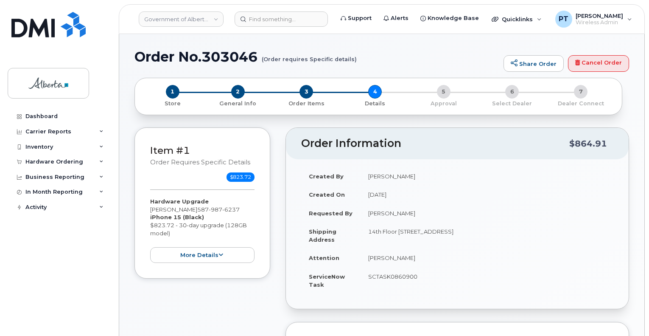
select select
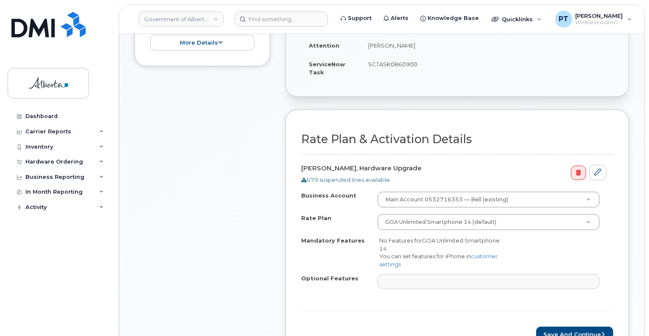
scroll to position [255, 0]
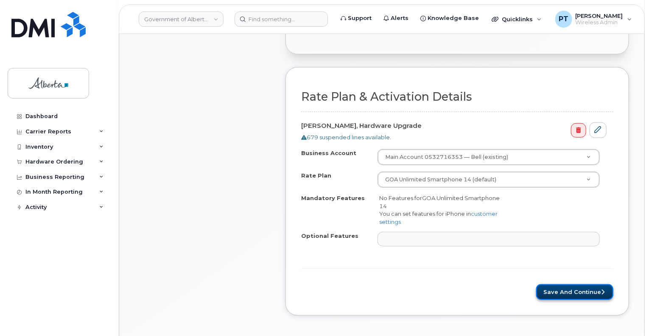
click at [567, 290] on button "Save and Continue" at bounding box center [574, 292] width 77 height 16
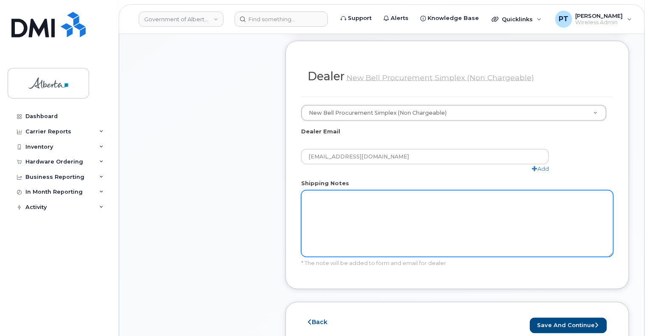
scroll to position [509, 0]
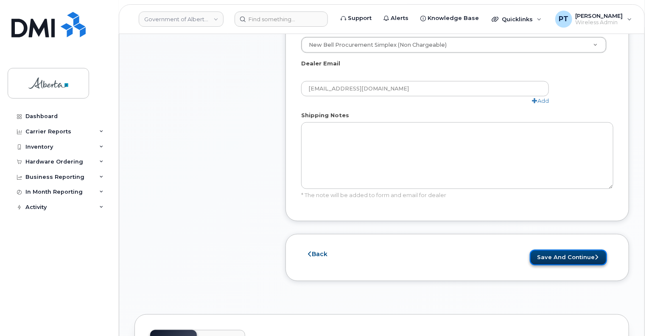
click at [564, 250] on button "Save and Continue" at bounding box center [568, 258] width 77 height 16
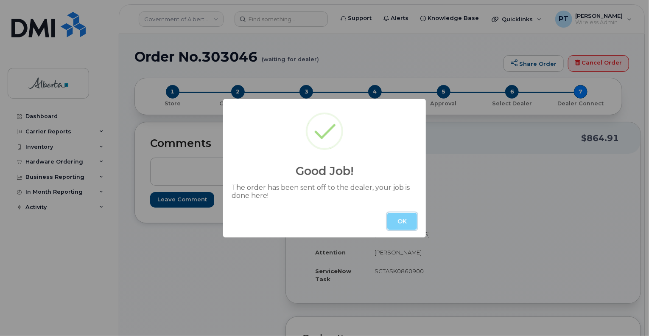
click at [395, 223] on button "OK" at bounding box center [402, 221] width 30 height 17
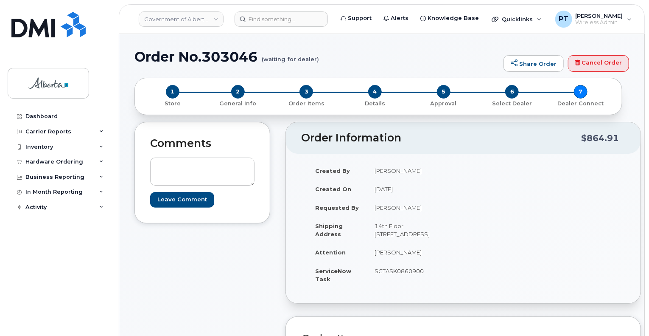
click at [227, 59] on h1 "Order No.303046 (waiting for dealer)" at bounding box center [317, 56] width 365 height 15
copy h1 "303046"
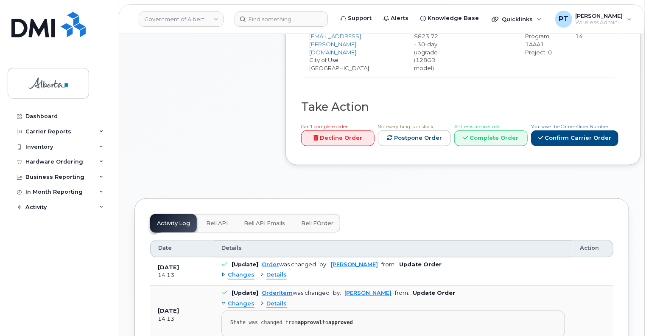
scroll to position [467, 0]
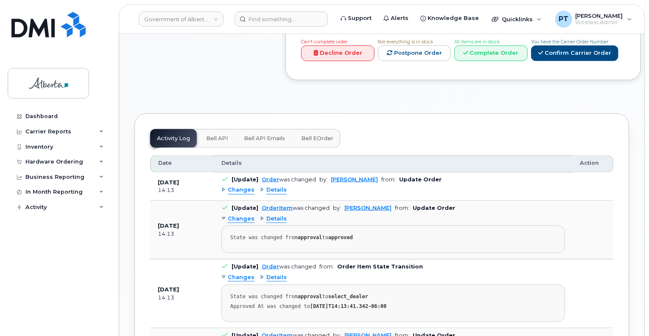
click at [213, 135] on span "Bell API" at bounding box center [217, 138] width 22 height 7
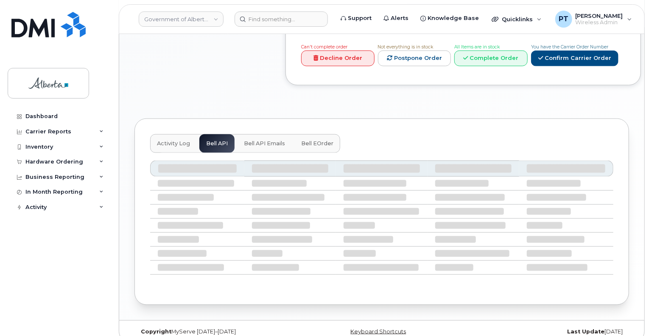
scroll to position [388, 0]
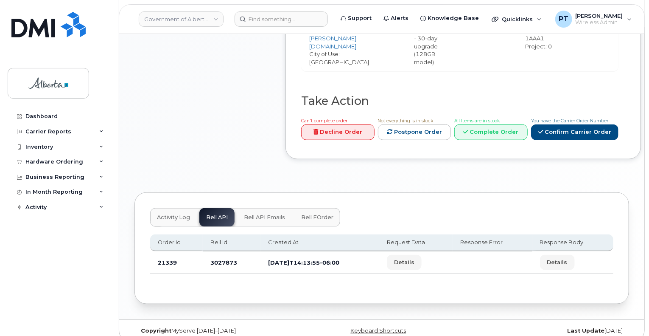
click at [222, 251] on td "3027873" at bounding box center [232, 262] width 58 height 22
copy td "3027873"
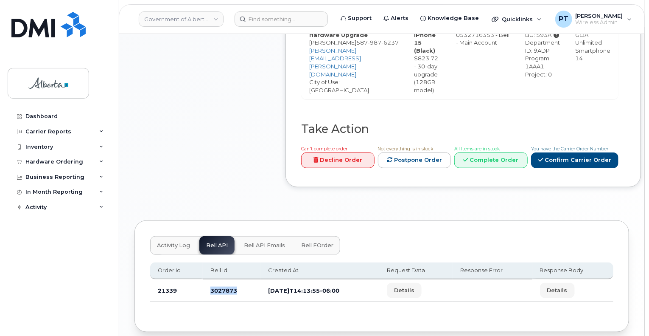
scroll to position [345, 0]
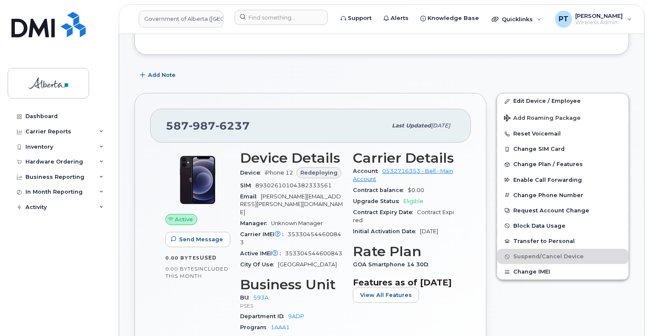
scroll to position [170, 0]
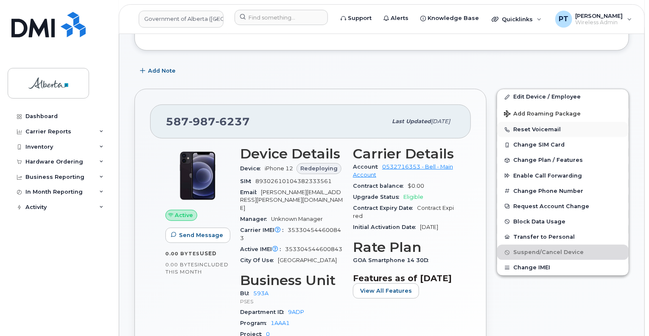
click at [543, 130] on button "Reset Voicemail" at bounding box center [563, 129] width 132 height 15
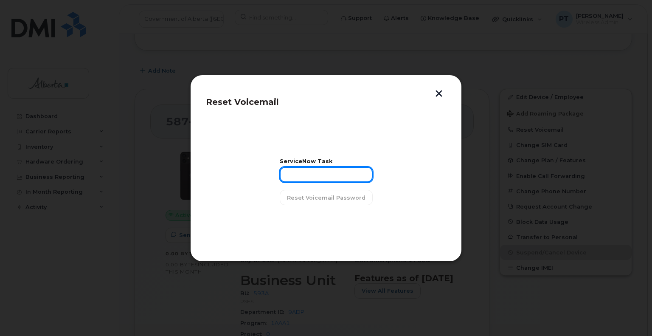
click at [297, 177] on input "text" at bounding box center [326, 174] width 93 height 15
paste input "SCTASK0860900"
type input "SCTASK0860900"
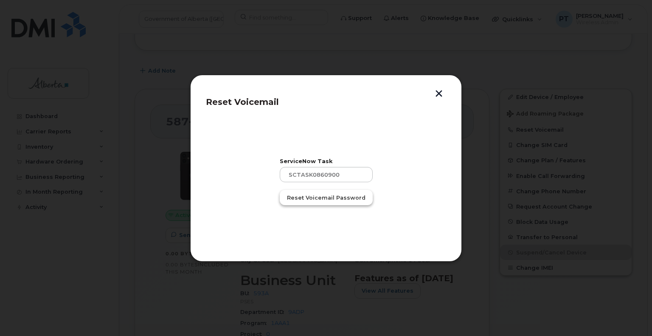
click at [343, 197] on span "Reset Voicemail Password" at bounding box center [326, 198] width 79 height 8
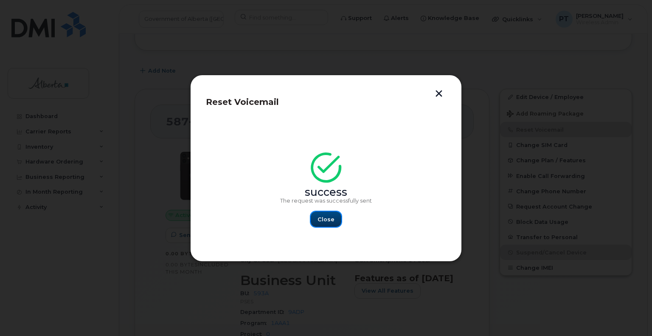
click at [327, 225] on button "Close" at bounding box center [326, 218] width 31 height 15
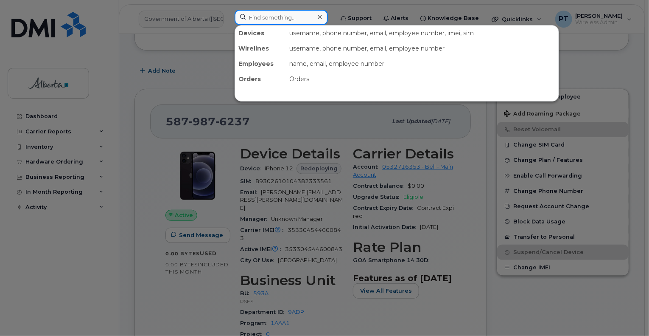
click at [264, 18] on input at bounding box center [281, 17] width 93 height 15
paste input "5873353323"
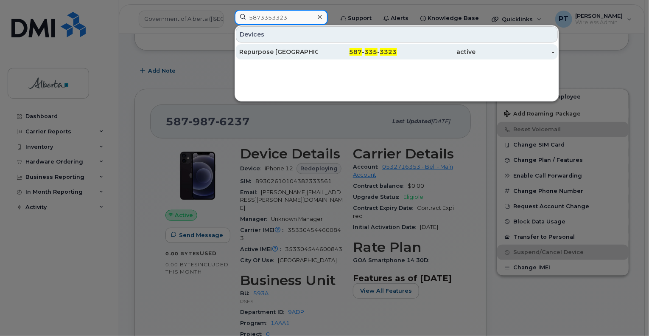
type input "5873353323"
click at [256, 52] on div "Repurpose Edmonton" at bounding box center [278, 52] width 79 height 8
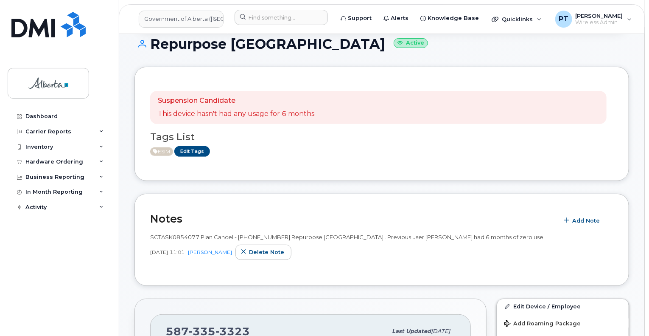
scroll to position [157, 0]
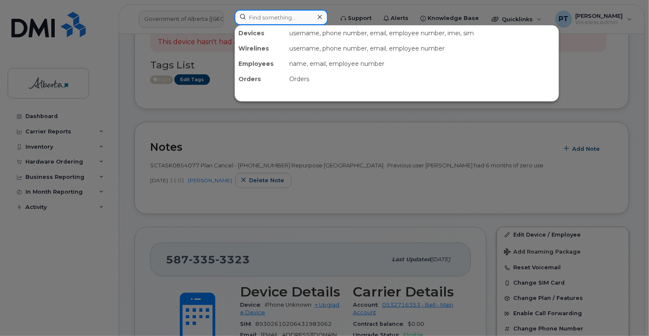
click at [275, 20] on input at bounding box center [281, 17] width 93 height 15
paste input "5879876237"
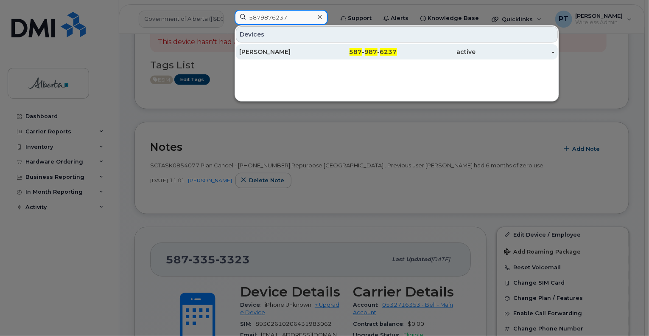
type input "5879876237"
click at [261, 51] on div "[PERSON_NAME]" at bounding box center [278, 52] width 79 height 8
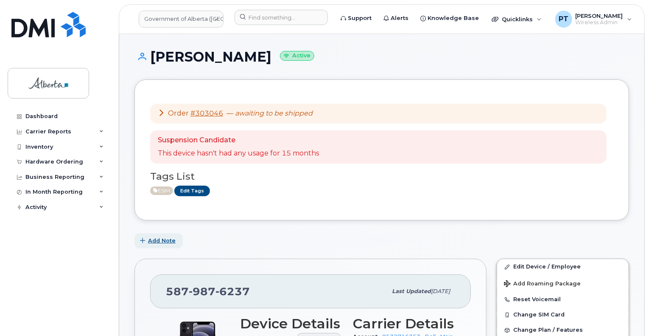
click at [168, 239] on span "Add Note" at bounding box center [162, 240] width 28 height 8
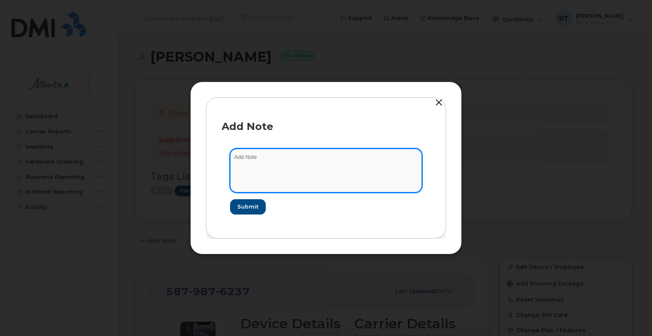
click at [346, 162] on textarea at bounding box center [326, 170] width 192 height 43
paste textarea "SCTASK0860900 Device Plan New - 5879876237 DO NOT DELETE - BEING REASSIGNED to …"
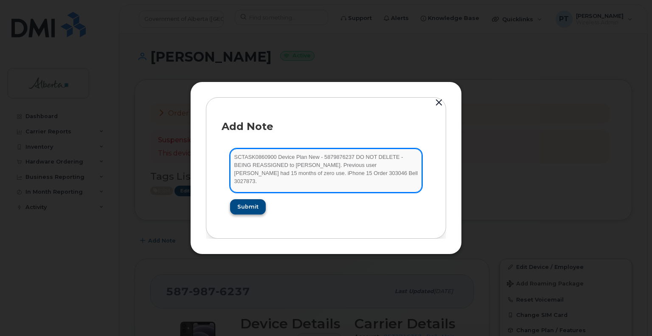
type textarea "SCTASK0860900 Device Plan New - 5879876237 DO NOT DELETE - BEING REASSIGNED to …"
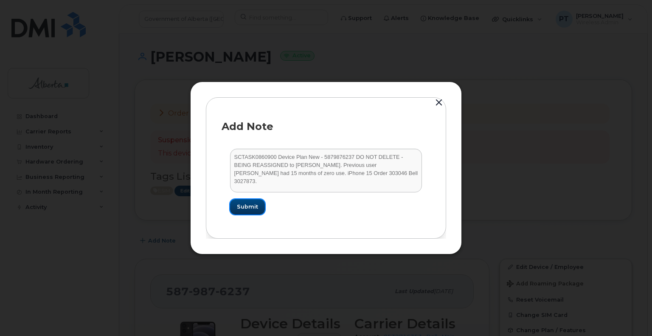
click at [255, 208] on span "Submit" at bounding box center [247, 206] width 21 height 8
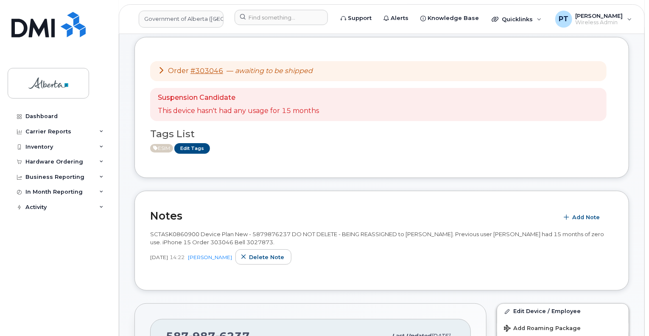
scroll to position [127, 0]
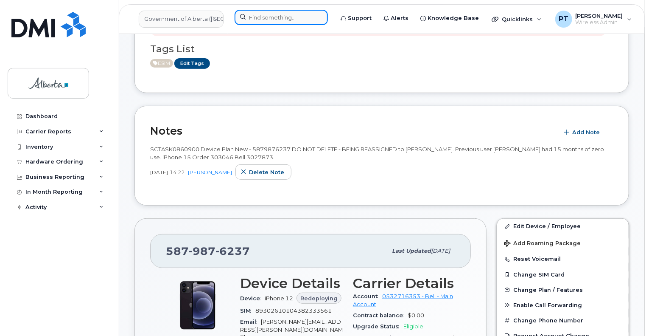
click at [270, 17] on input at bounding box center [281, 17] width 93 height 15
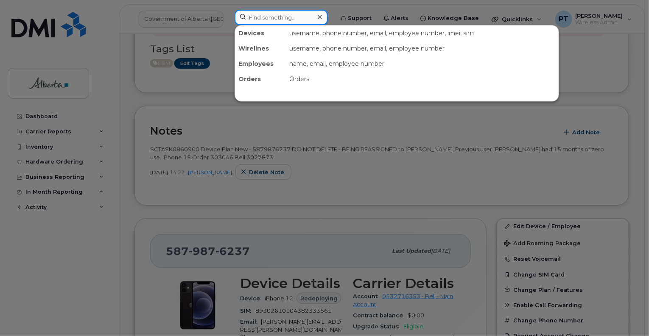
paste input "5873353323"
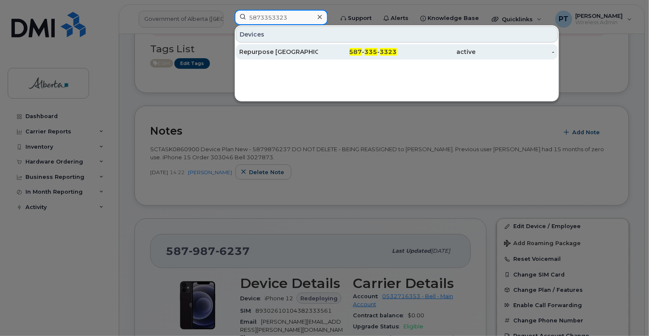
type input "5873353323"
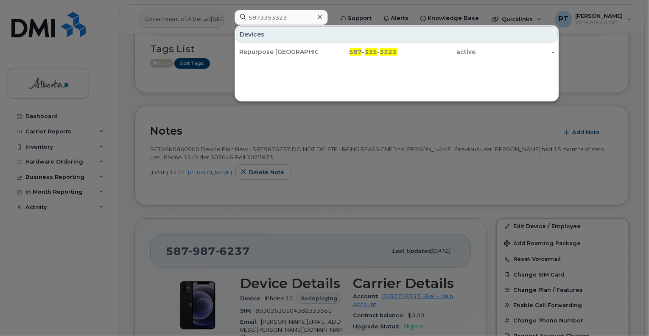
drag, startPoint x: 260, startPoint y: 50, endPoint x: 0, endPoint y: 152, distance: 279.0
click at [260, 50] on div "Repurpose [GEOGRAPHIC_DATA]" at bounding box center [278, 52] width 79 height 8
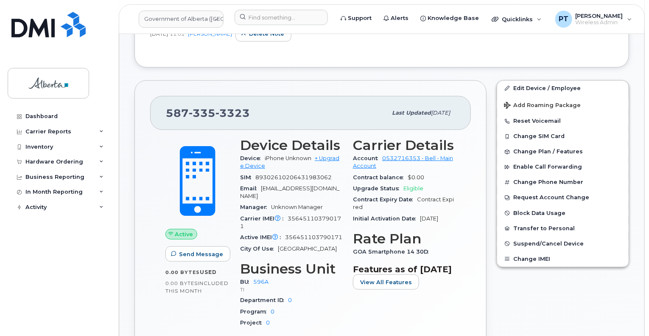
scroll to position [339, 0]
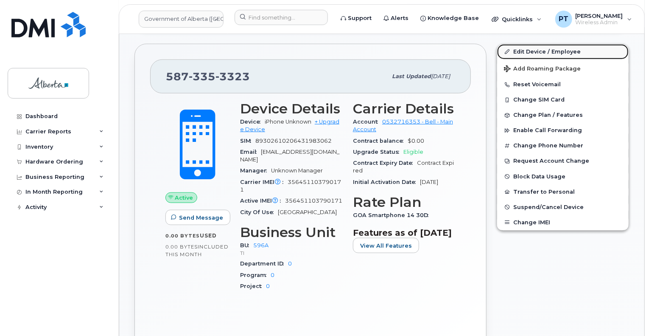
click at [539, 50] on link "Edit Device / Employee" at bounding box center [563, 51] width 132 height 15
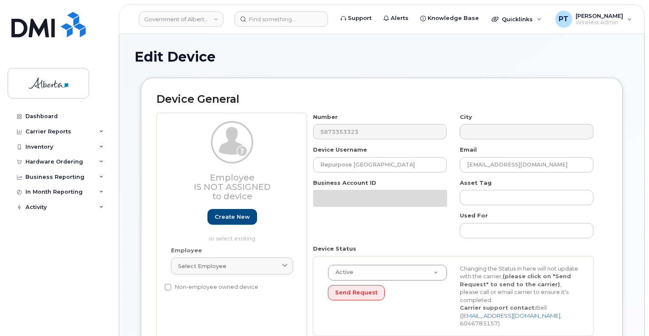
select select "4797729"
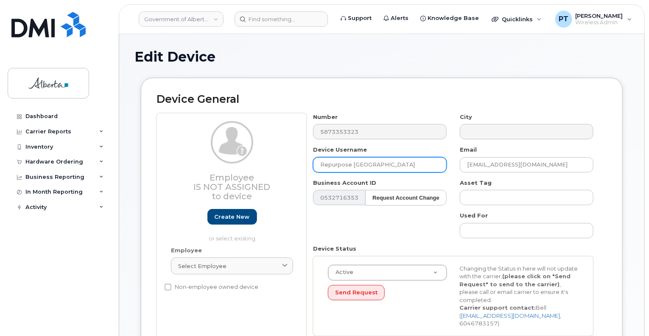
drag, startPoint x: 393, startPoint y: 165, endPoint x: 289, endPoint y: 163, distance: 104.8
click at [298, 163] on div "Employee Is not assigned to device Create new or select existing Employee Selec…" at bounding box center [382, 227] width 451 height 229
paste input "[PERSON_NAME]"
type input "[PERSON_NAME]"
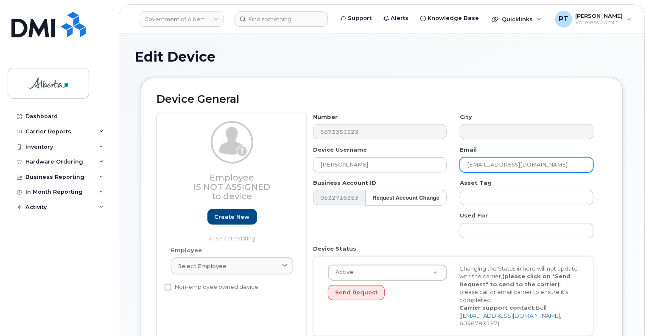
drag, startPoint x: 553, startPoint y: 158, endPoint x: 448, endPoint y: 160, distance: 105.3
click at [448, 160] on div "Number 5873353323 City Device Username Jose Delosrios Email repurpose@gov.ab.ca…" at bounding box center [454, 227] width 294 height 229
paste input "Jose.Delosrios"
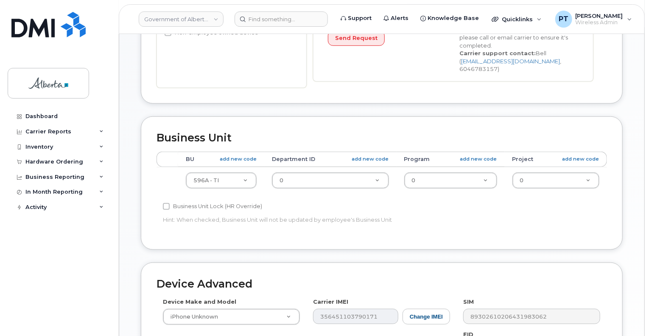
scroll to position [255, 0]
type input "[PERSON_NAME][EMAIL_ADDRESS][PERSON_NAME][DOMAIN_NAME]"
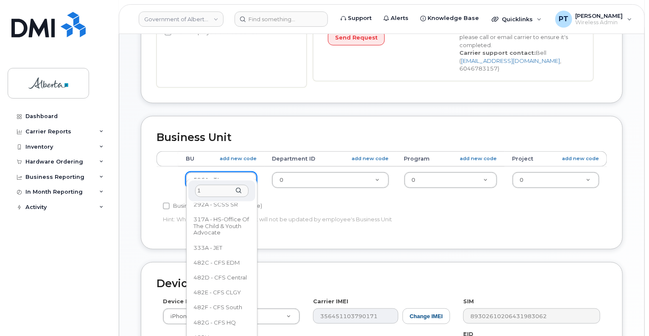
scroll to position [0, 0]
type input "128"
select select "4120330"
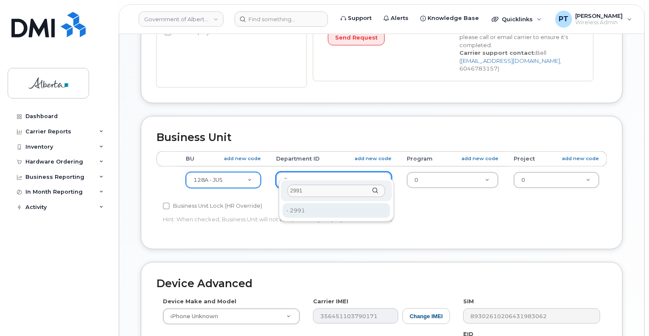
type input "2991"
type input "4752722"
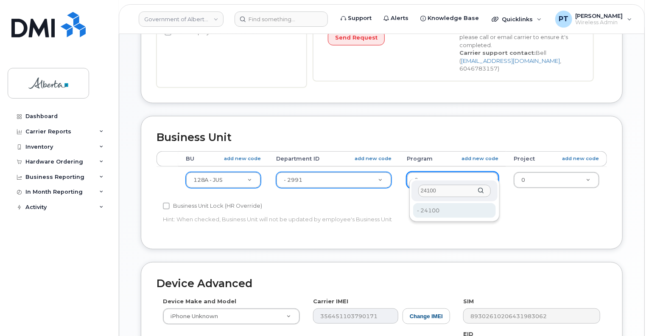
type input "24100"
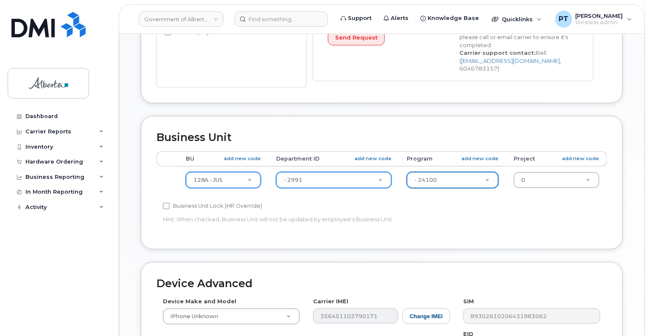
type input "4753344"
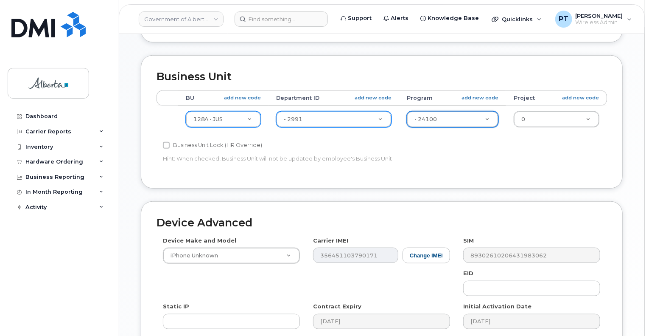
scroll to position [382, 0]
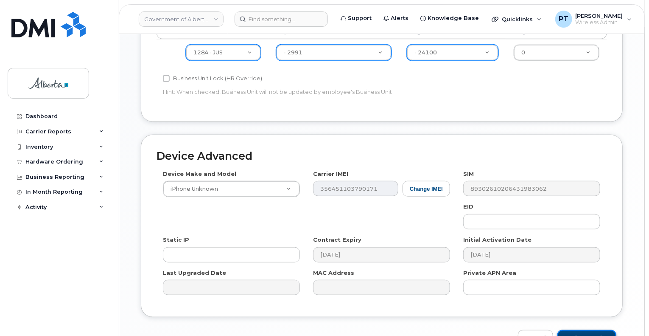
click at [589, 330] on input "Update Device" at bounding box center [587, 338] width 59 height 16
type input "Saving..."
